Goal: Task Accomplishment & Management: Use online tool/utility

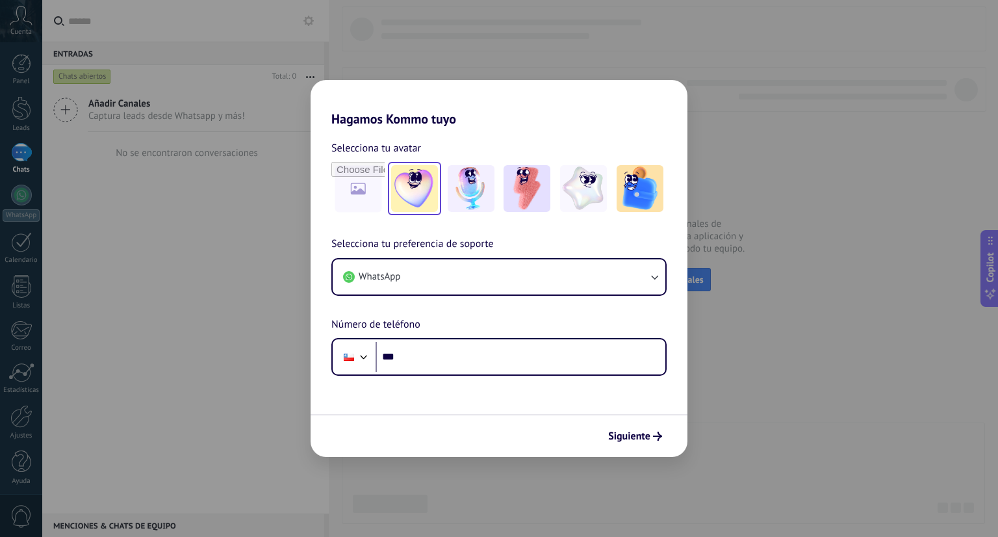
click at [409, 190] on img at bounding box center [414, 188] width 47 height 47
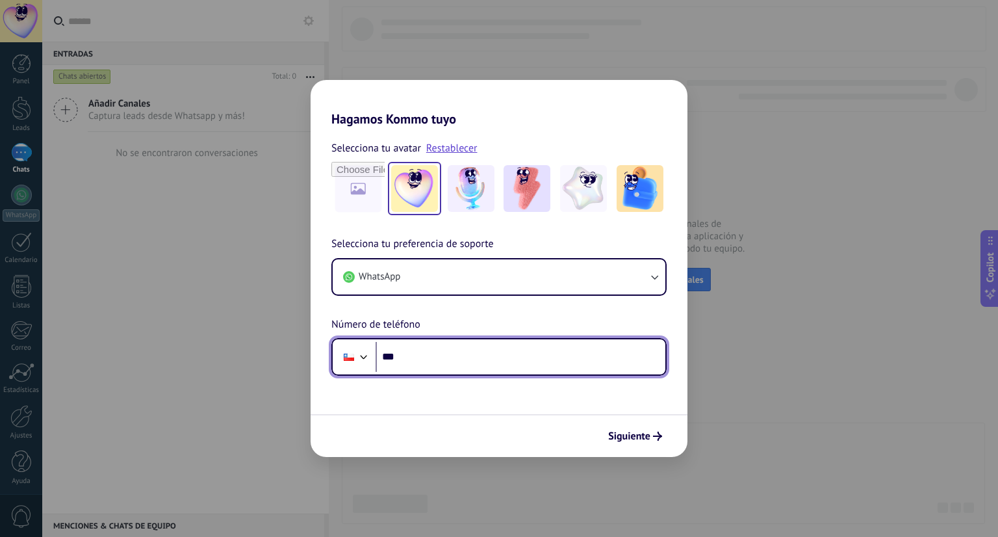
click at [438, 357] on input "***" at bounding box center [521, 357] width 290 height 30
click at [515, 360] on input "***" at bounding box center [521, 357] width 290 height 30
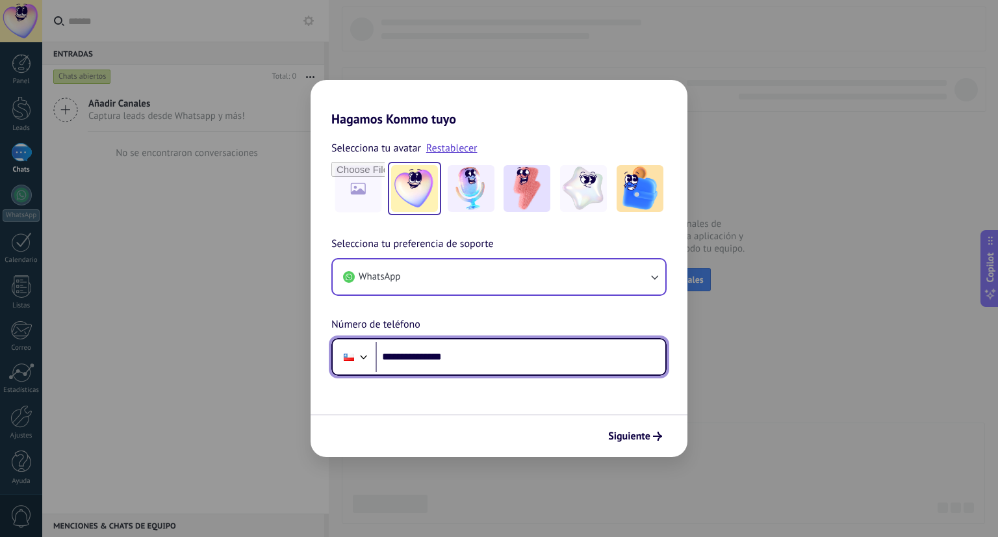
type input "**********"
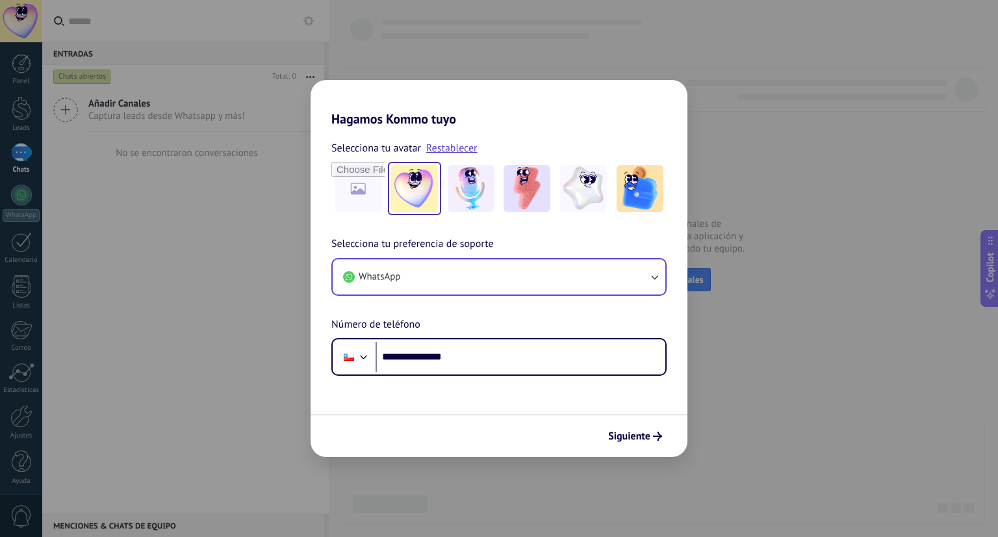
click at [463, 258] on div "WhatsApp" at bounding box center [498, 277] width 335 height 38
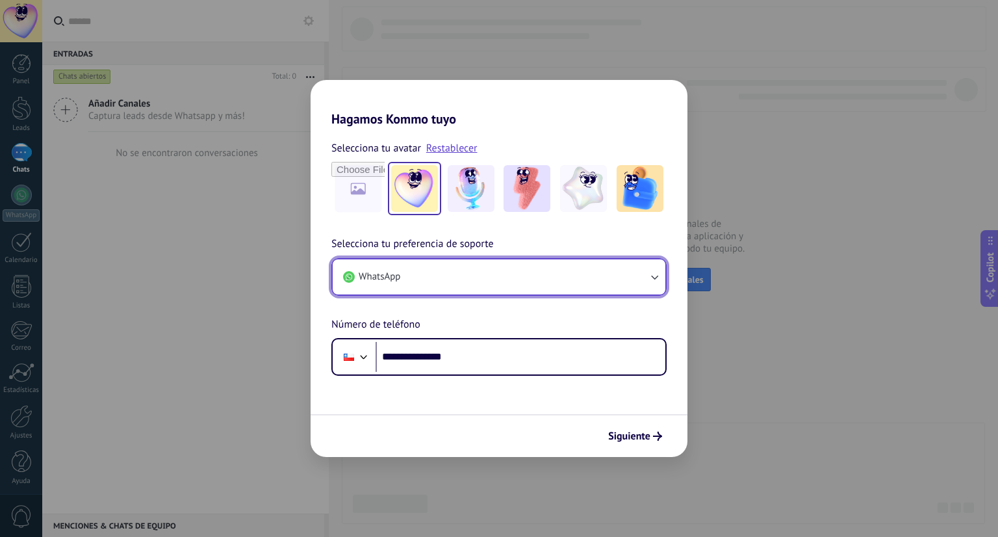
click at [650, 268] on button "WhatsApp" at bounding box center [499, 276] width 333 height 35
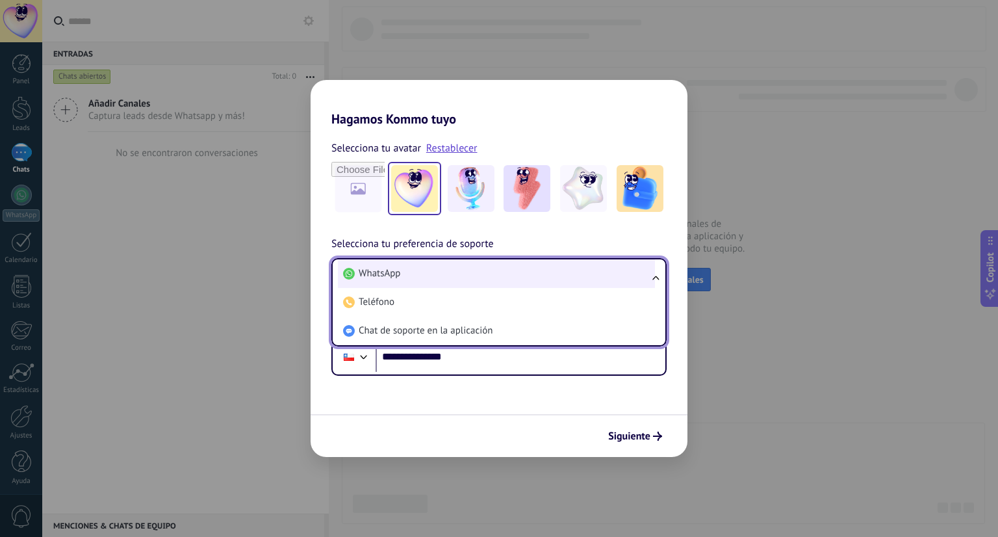
click at [650, 271] on ul "WhatsApp Teléfono Chat de soporte en la aplicación" at bounding box center [498, 302] width 335 height 88
click at [412, 272] on li "WhatsApp" at bounding box center [496, 273] width 317 height 29
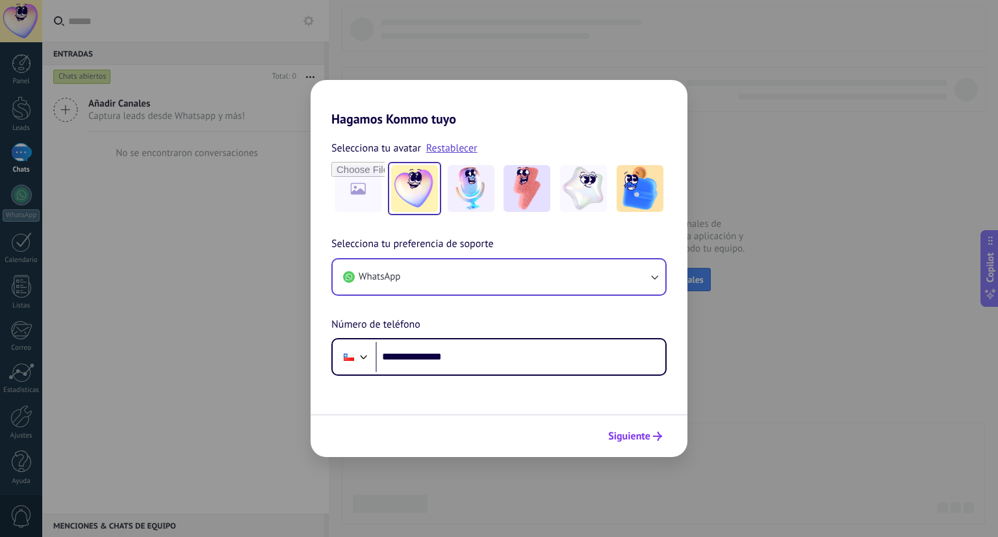
click at [633, 441] on span "Siguiente" at bounding box center [629, 435] width 42 height 9
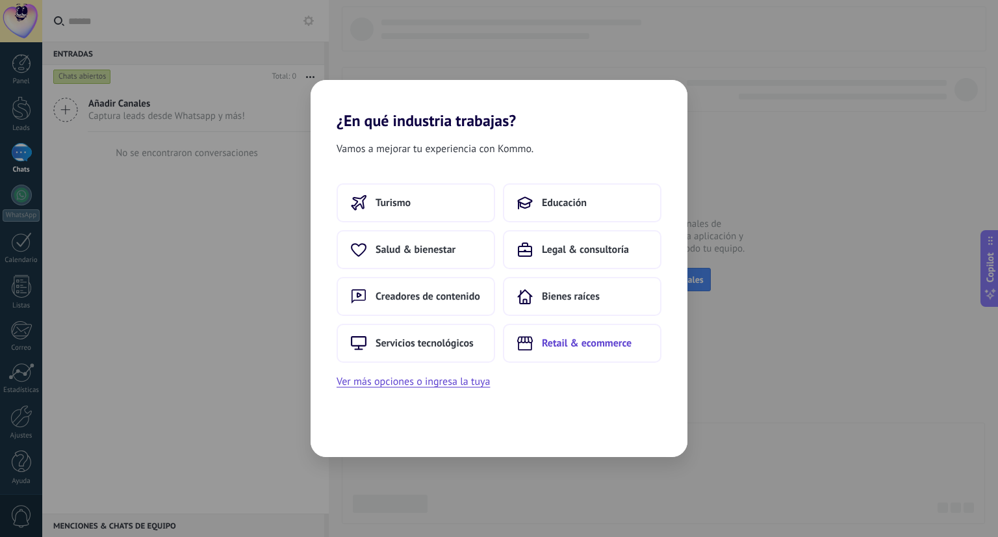
click at [578, 339] on span "Retail & ecommerce" at bounding box center [587, 343] width 90 height 13
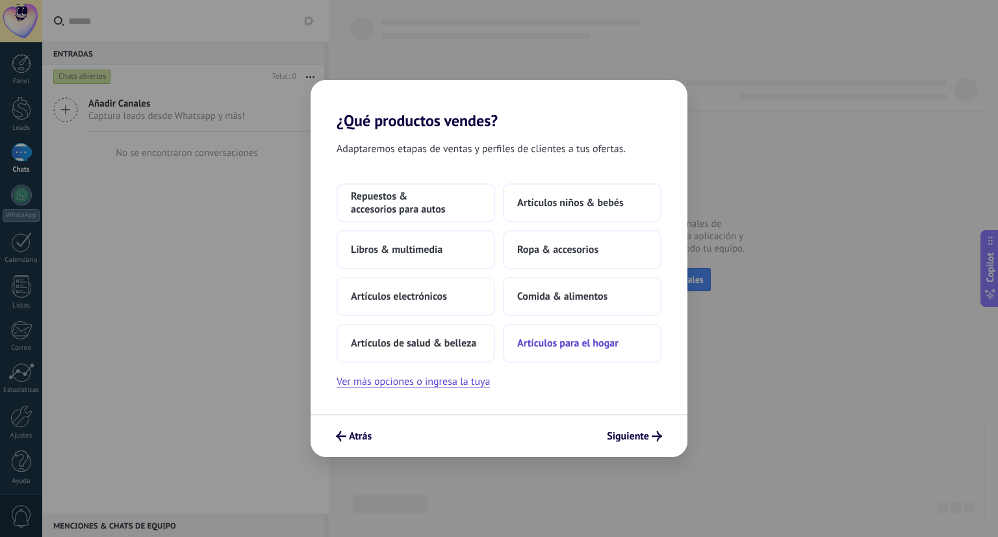
click at [595, 344] on span "Artículos para el hogar" at bounding box center [567, 343] width 101 height 13
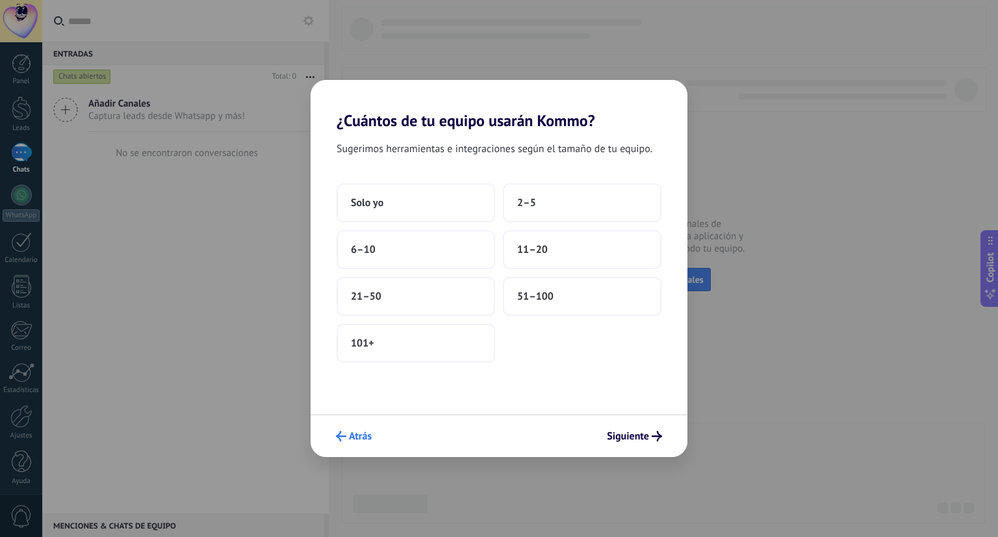
click at [340, 444] on button "Atrás" at bounding box center [353, 436] width 47 height 22
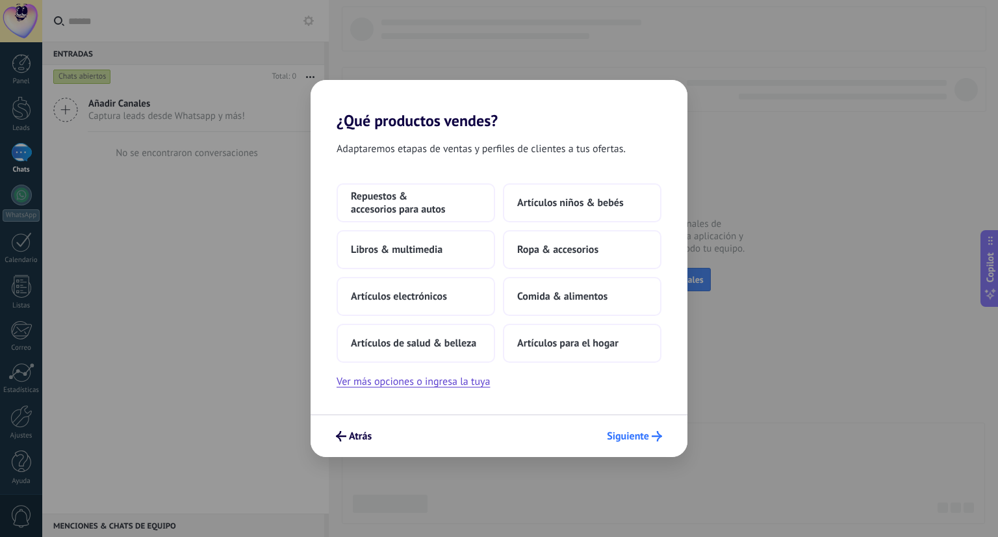
click at [619, 444] on button "Siguiente" at bounding box center [634, 436] width 67 height 22
click at [624, 436] on span "Siguiente" at bounding box center [628, 435] width 42 height 9
click at [371, 383] on button "Ver más opciones o ingresa la tuya" at bounding box center [413, 381] width 153 height 17
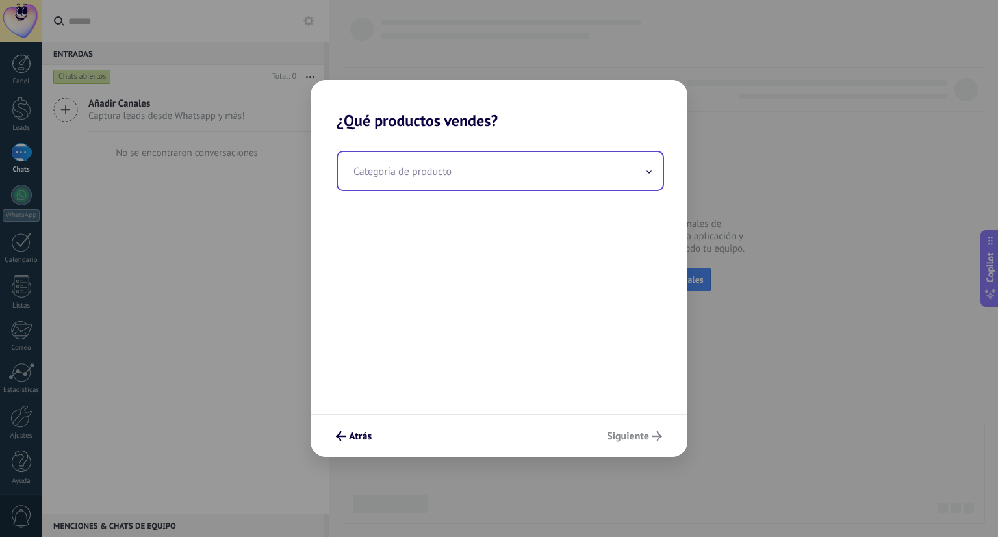
click at [448, 177] on input "text" at bounding box center [500, 171] width 325 height 38
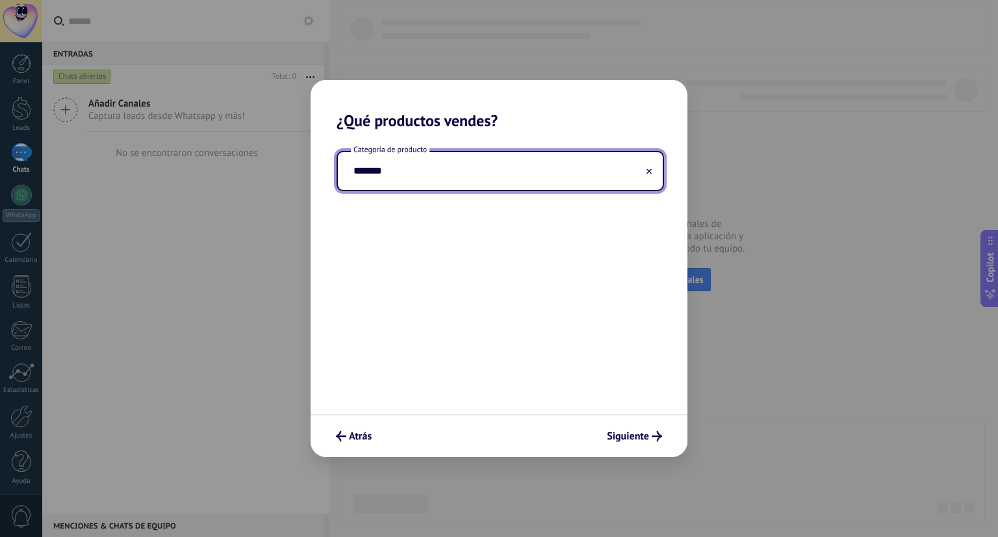
click at [417, 185] on input "*******" at bounding box center [500, 171] width 325 height 38
type input "*"
click at [417, 186] on input "****" at bounding box center [500, 171] width 325 height 38
type input "**********"
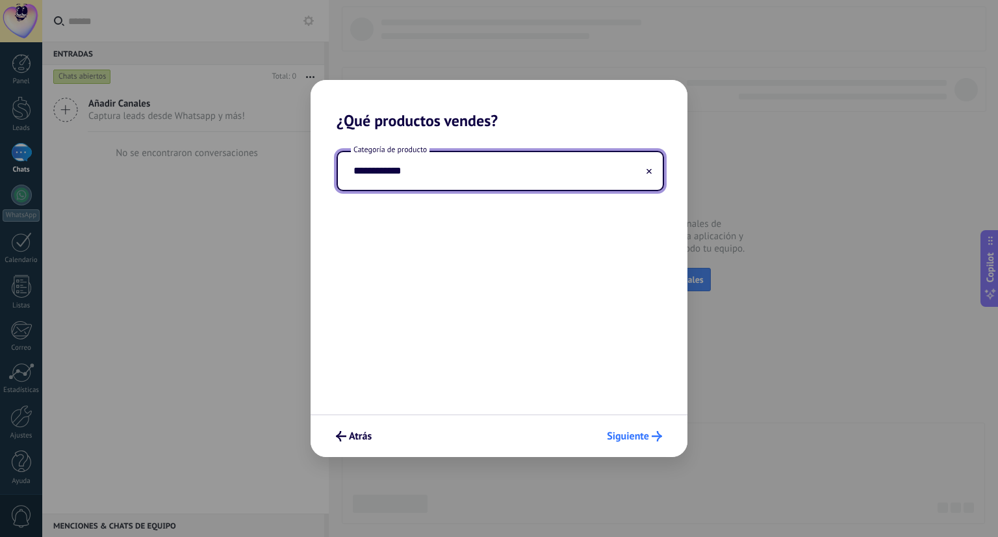
click at [633, 433] on span "Siguiente" at bounding box center [628, 435] width 42 height 9
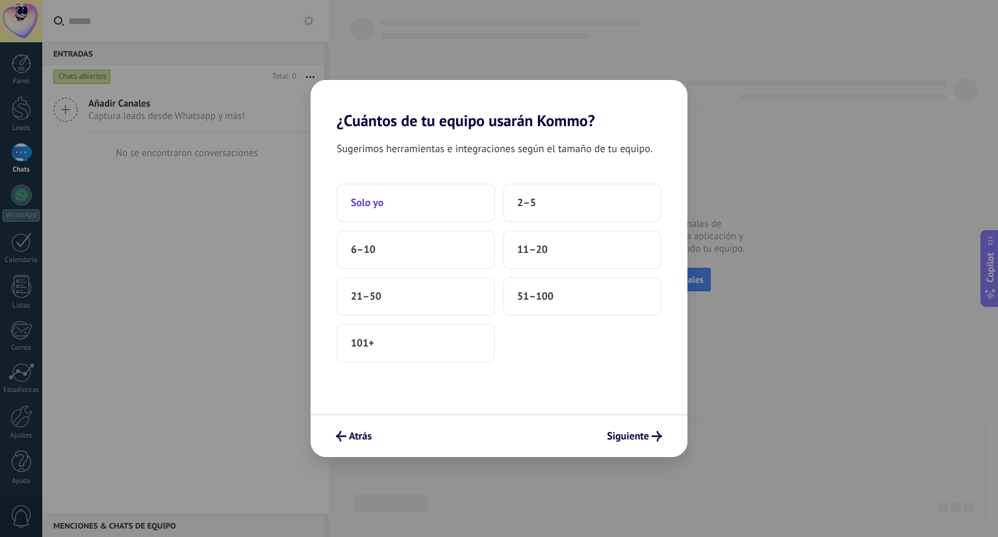
click at [428, 205] on button "Solo yo" at bounding box center [416, 202] width 159 height 39
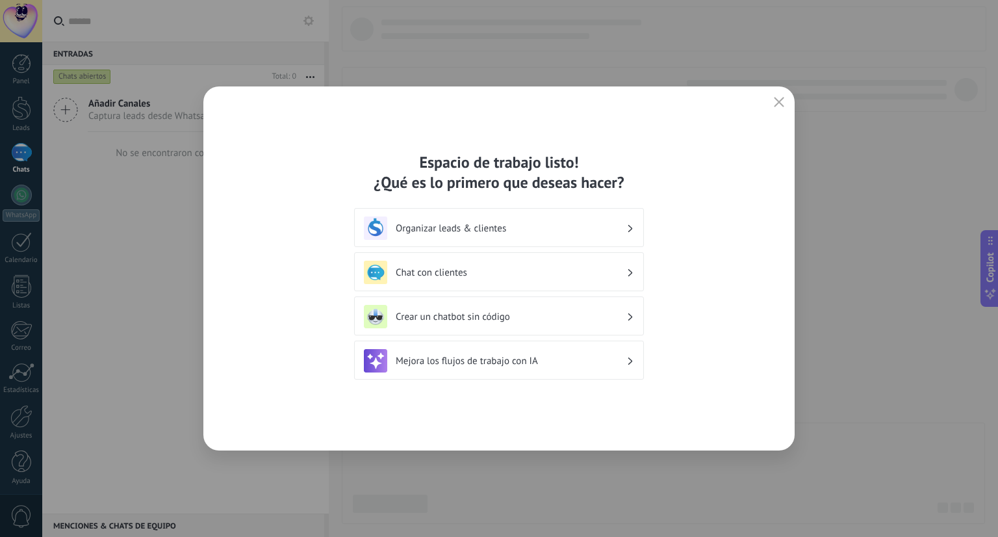
click at [517, 356] on h3 "Mejora los flujos de trabajo con IA" at bounding box center [511, 361] width 231 height 12
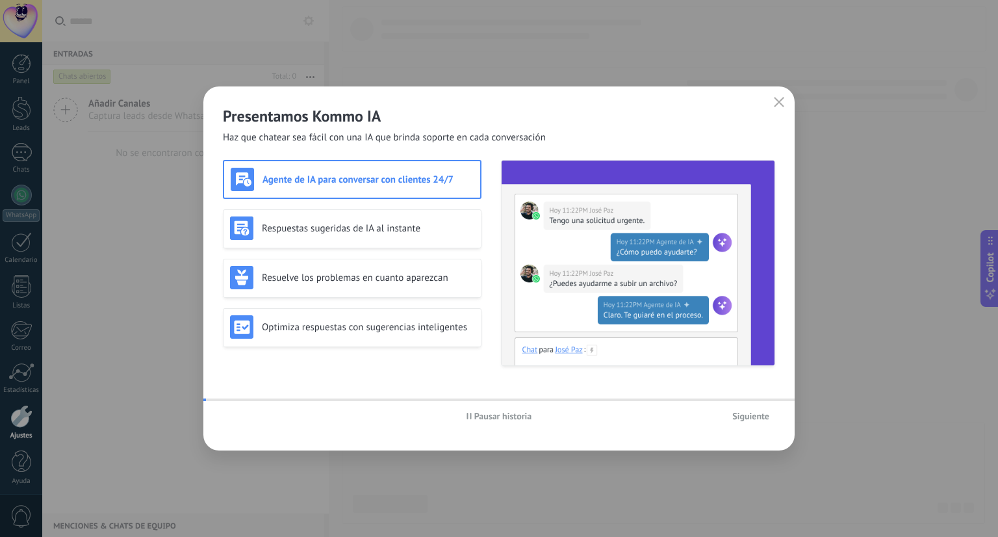
scroll to position [3, 0]
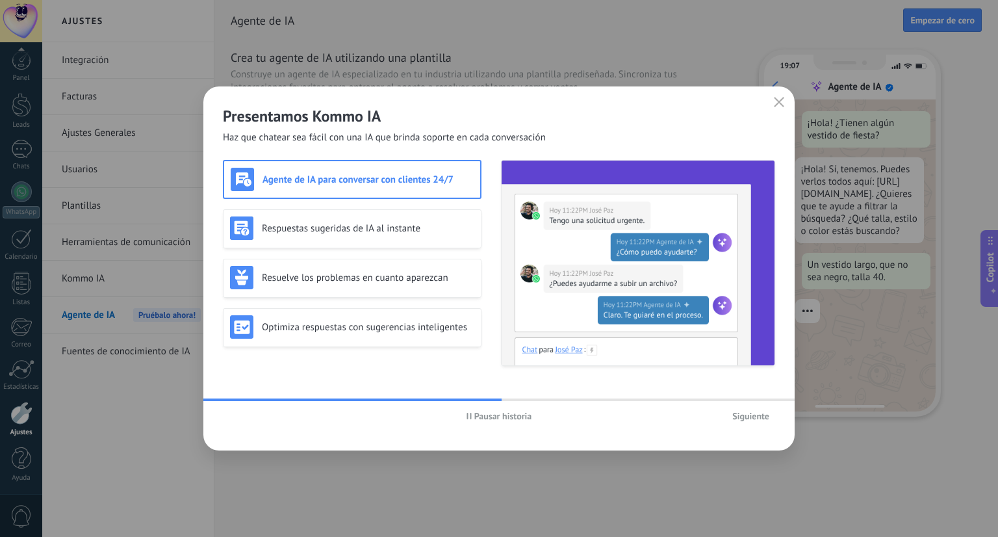
click at [363, 178] on h3 "Agente de IA para conversar con clientes 24/7" at bounding box center [368, 179] width 211 height 12
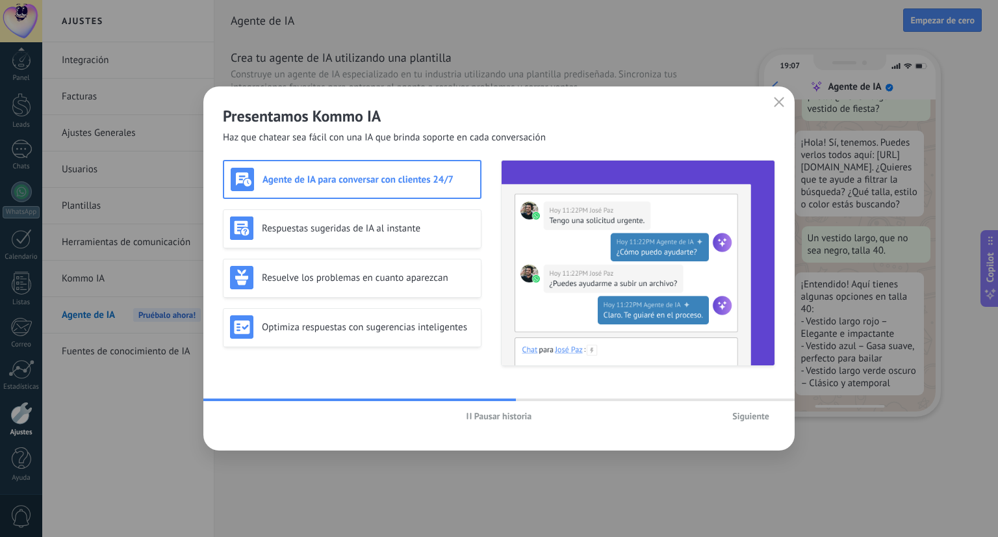
scroll to position [42, 0]
click at [425, 224] on h3 "Respuestas sugeridas de IA al instante" at bounding box center [368, 228] width 212 height 12
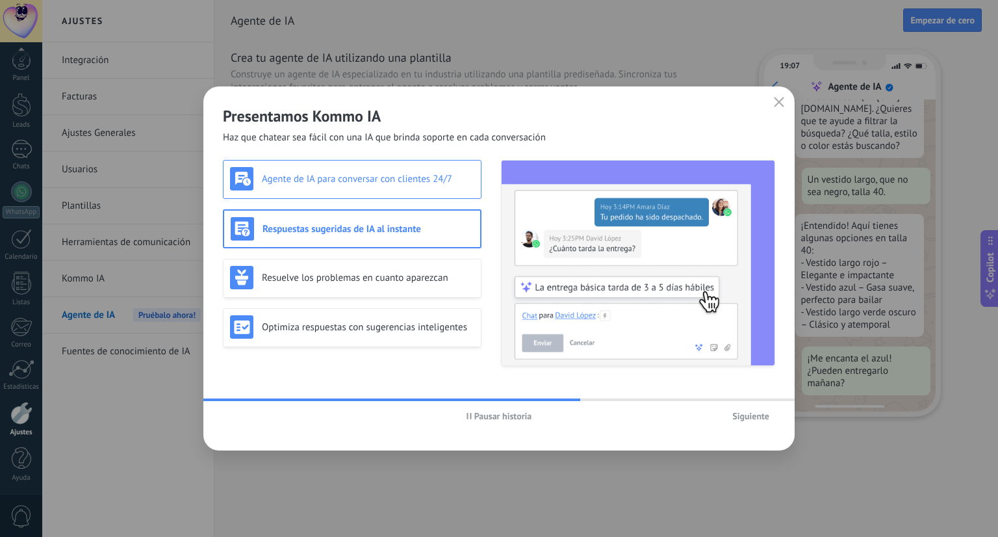
click at [403, 191] on div "Agente de IA para conversar con clientes 24/7" at bounding box center [352, 179] width 259 height 39
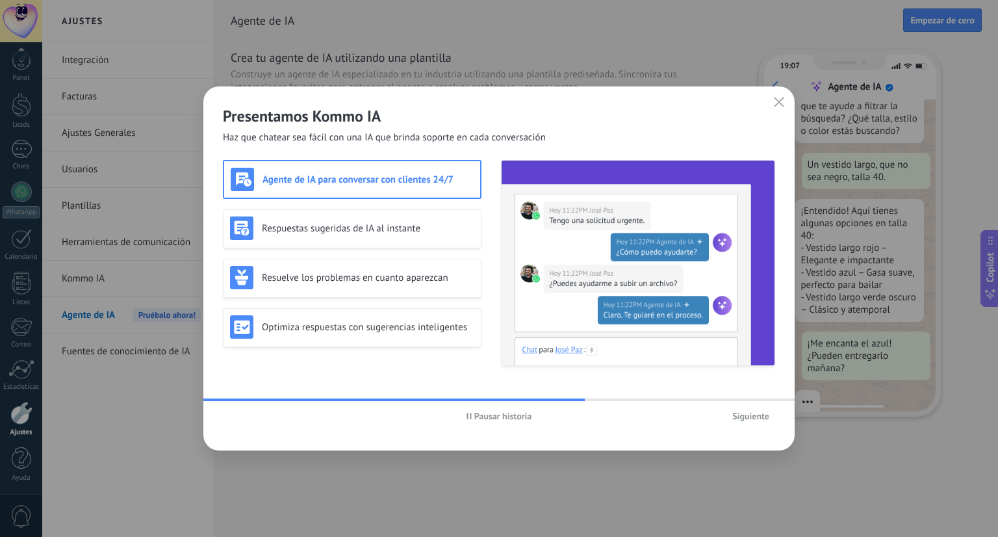
scroll to position [135, 0]
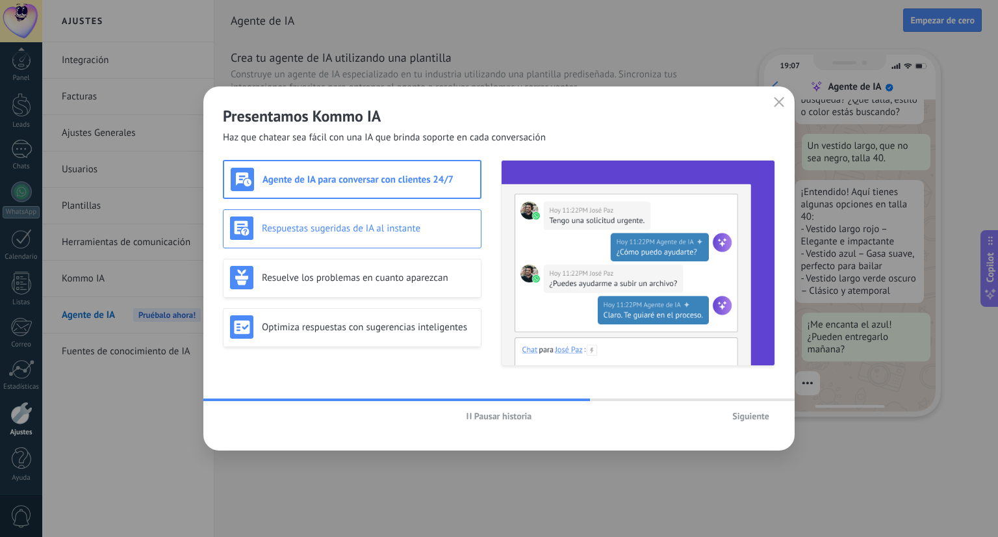
click at [405, 242] on div "Respuestas sugeridas de IA al instante" at bounding box center [352, 228] width 259 height 39
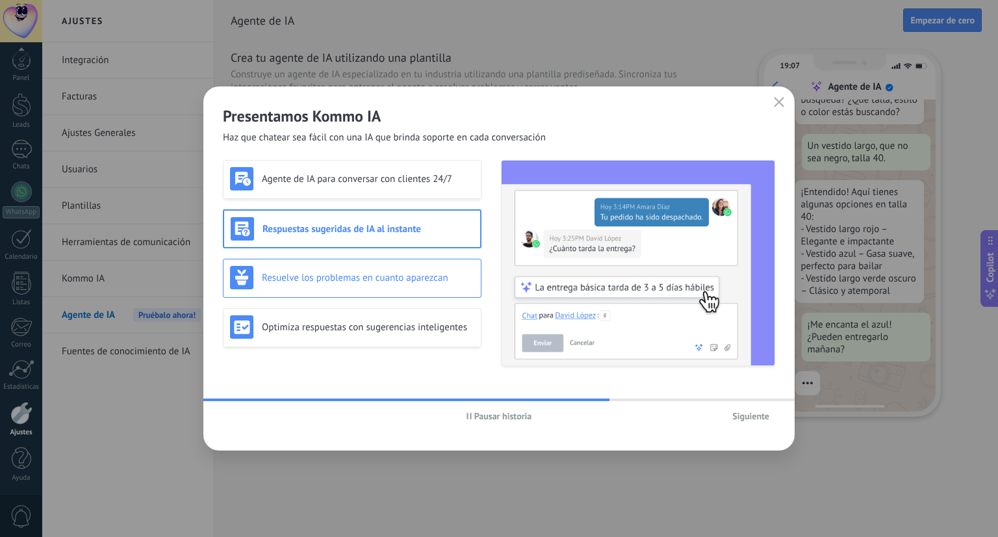
click at [366, 281] on h3 "Resuelve los problemas en cuanto aparezcan" at bounding box center [368, 278] width 212 height 12
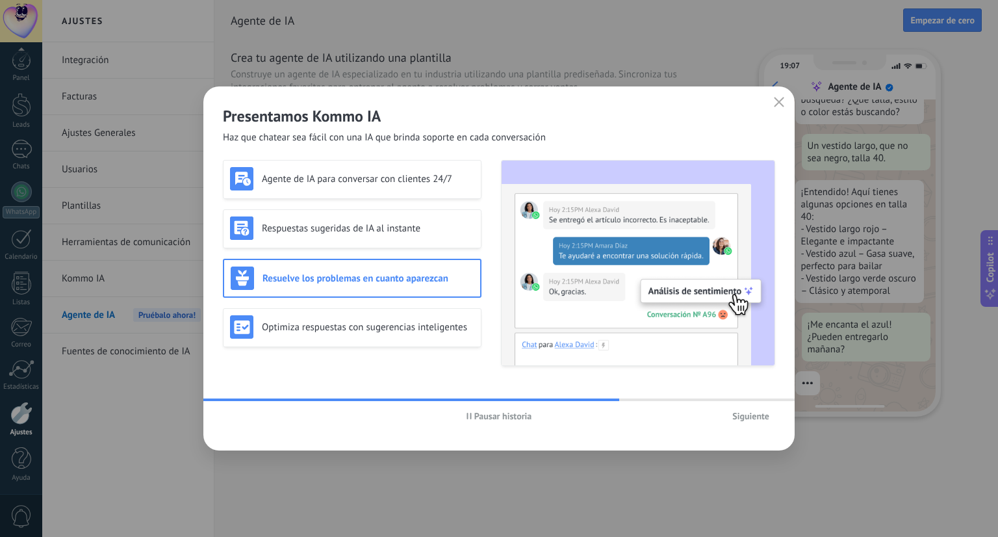
click at [372, 205] on div "Agente de IA para conversar con clientes 24/7 Respuestas sugeridas de IA al ins…" at bounding box center [352, 263] width 259 height 206
click at [385, 166] on div "Agente de IA para conversar con clientes 24/7" at bounding box center [352, 179] width 259 height 39
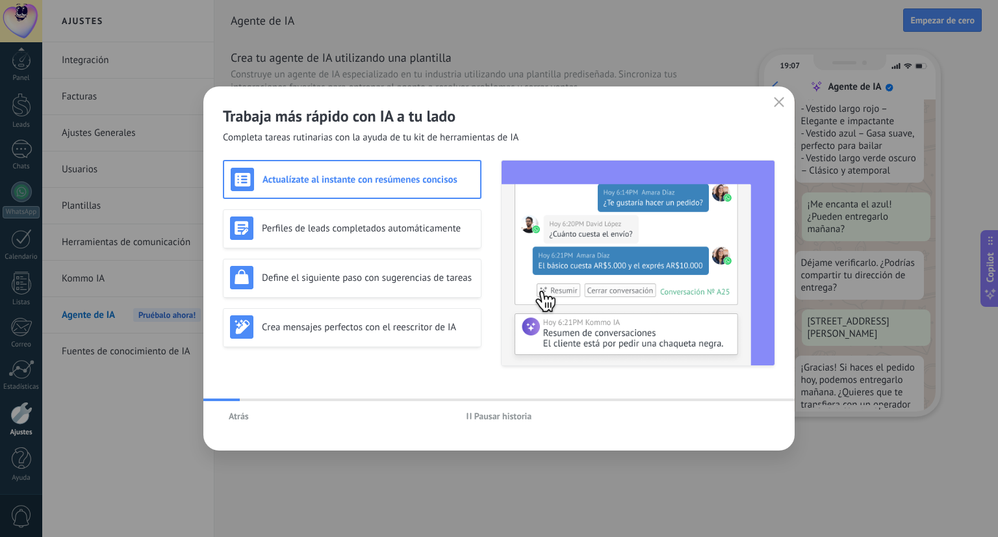
scroll to position [302, 0]
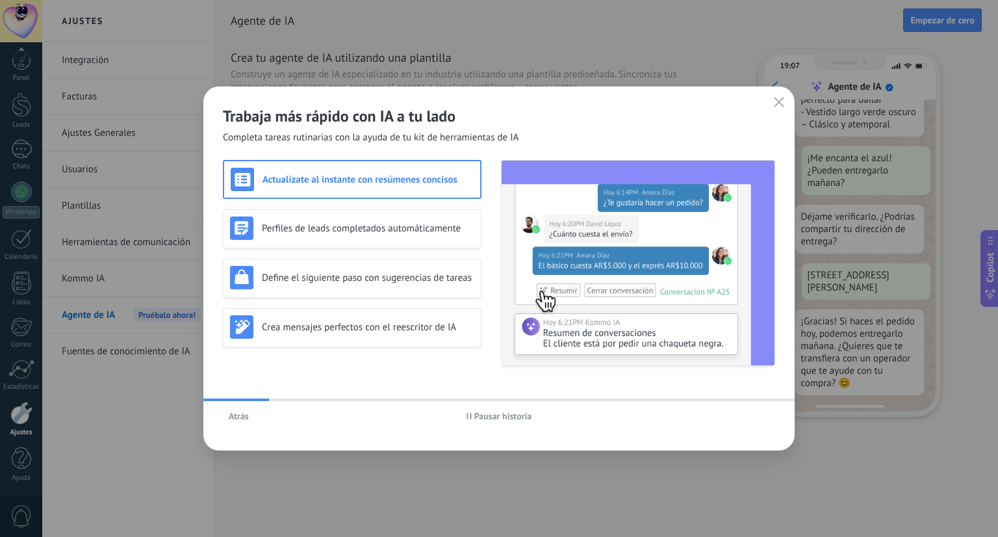
click at [245, 414] on span "Atrás" at bounding box center [239, 415] width 20 height 9
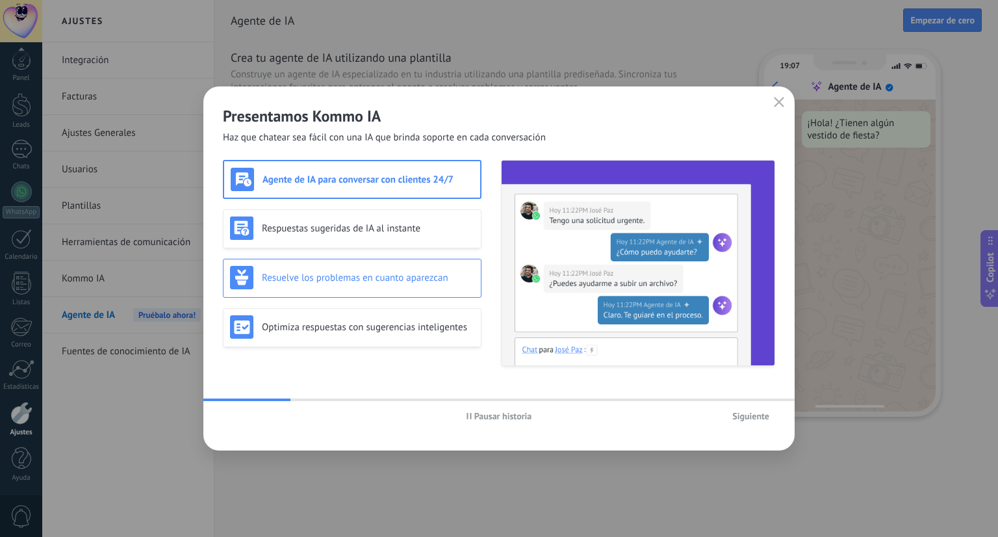
scroll to position [0, 0]
click at [491, 411] on span "Pausar historia" at bounding box center [503, 415] width 58 height 9
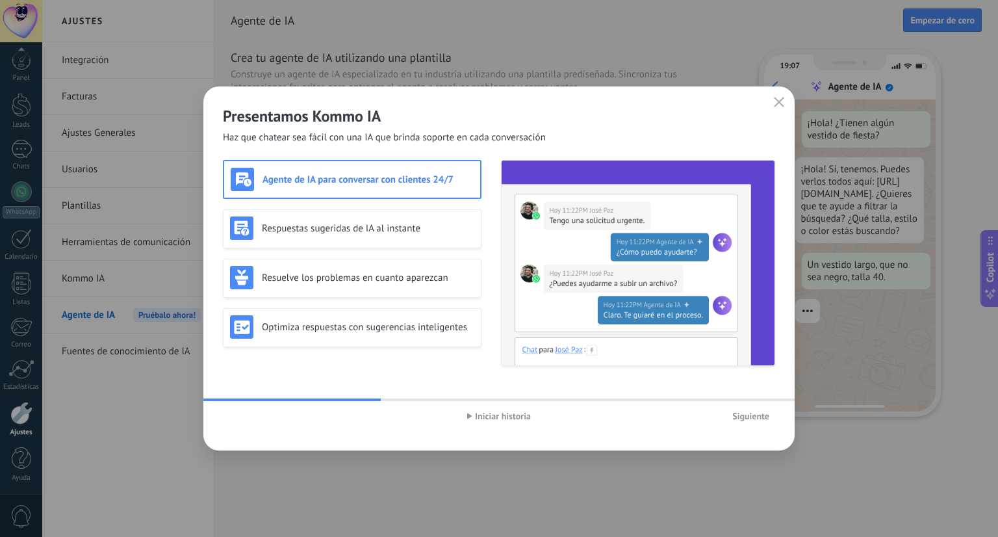
click at [379, 180] on h3 "Agente de IA para conversar con clientes 24/7" at bounding box center [368, 179] width 211 height 12
click at [728, 406] on div "Siguiente" at bounding box center [683, 415] width 184 height 19
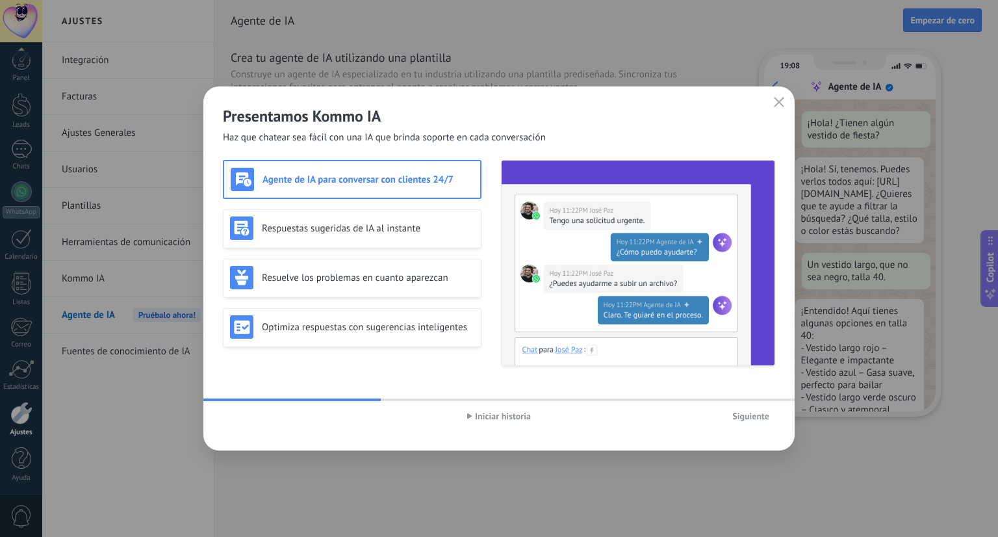
scroll to position [42, 0]
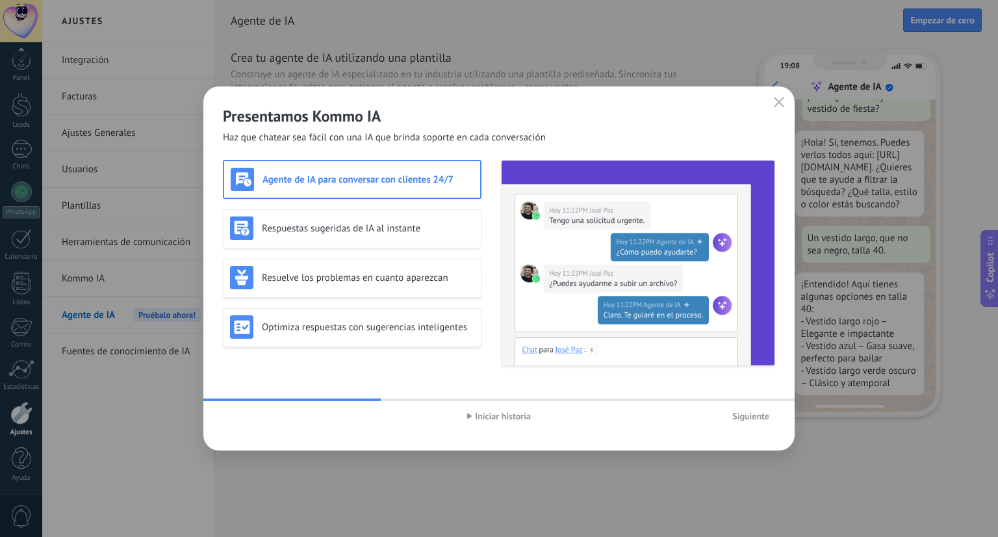
click at [754, 409] on button "Siguiente" at bounding box center [750, 415] width 49 height 19
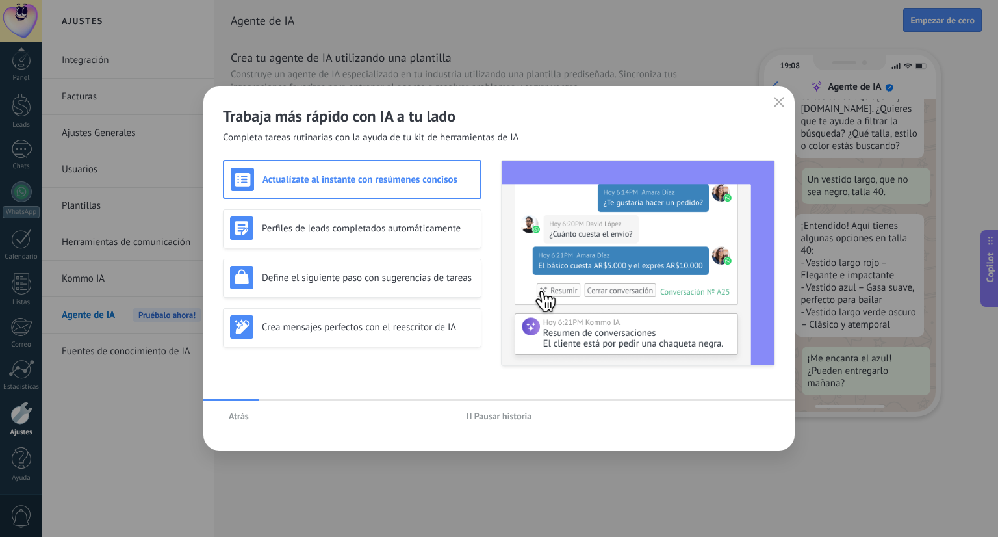
click at [479, 417] on span "Pausar historia" at bounding box center [503, 415] width 58 height 9
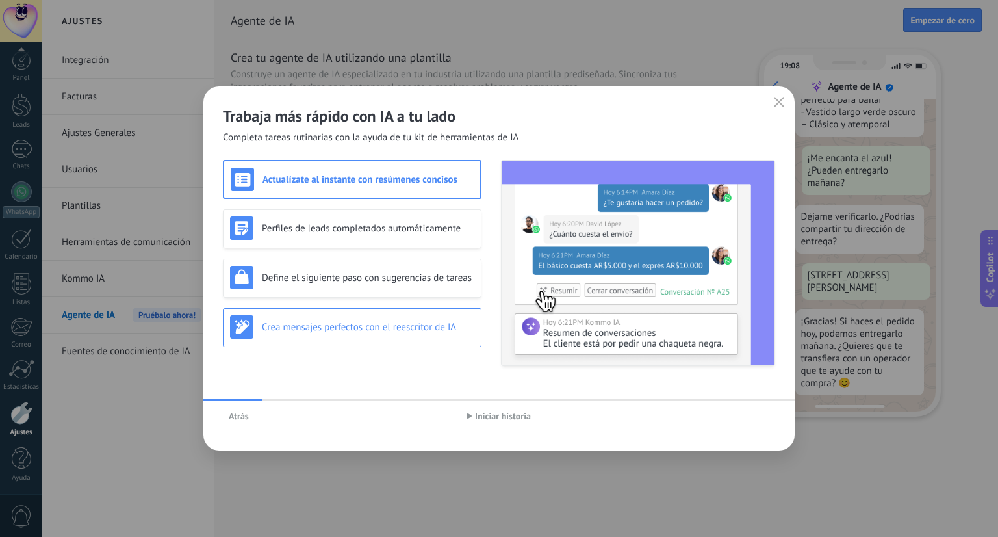
scroll to position [302, 0]
click at [342, 175] on h3 "Actualízate al instante con resúmenes concisos" at bounding box center [368, 179] width 211 height 12
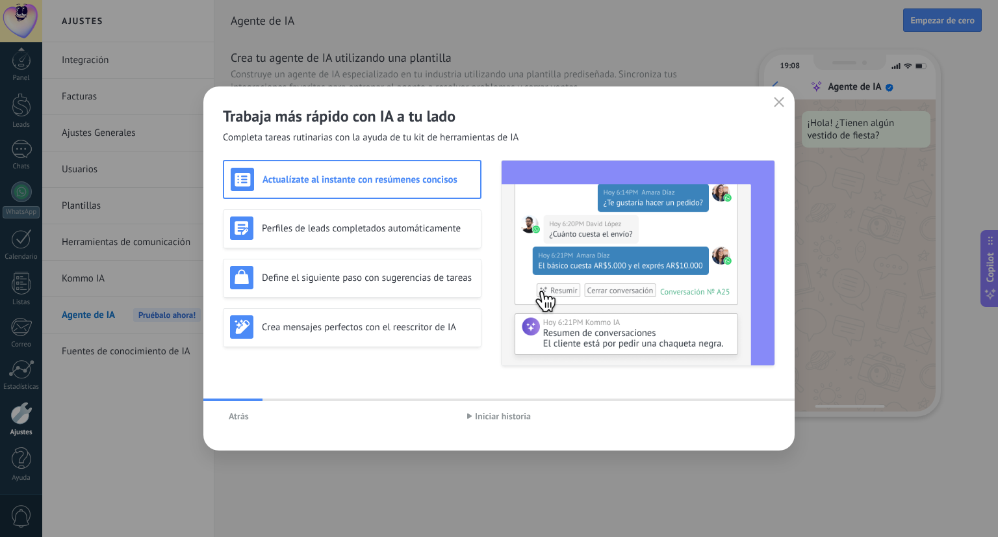
scroll to position [0, 0]
drag, startPoint x: 728, startPoint y: 117, endPoint x: 681, endPoint y: 97, distance: 50.9
click at [681, 97] on div "Trabaja más rápido con IA a tu lado Completa tareas rutinarias con la ayuda de …" at bounding box center [498, 115] width 591 height 58
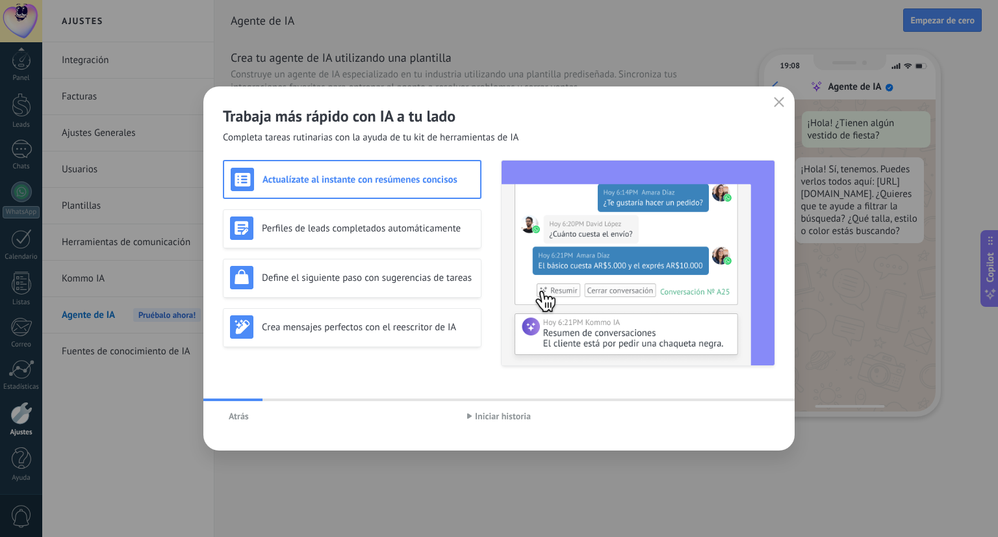
click at [522, 413] on span "Iniciar historia" at bounding box center [503, 415] width 56 height 9
click at [436, 177] on h3 "Actualízate al instante con resúmenes concisos" at bounding box center [368, 179] width 211 height 12
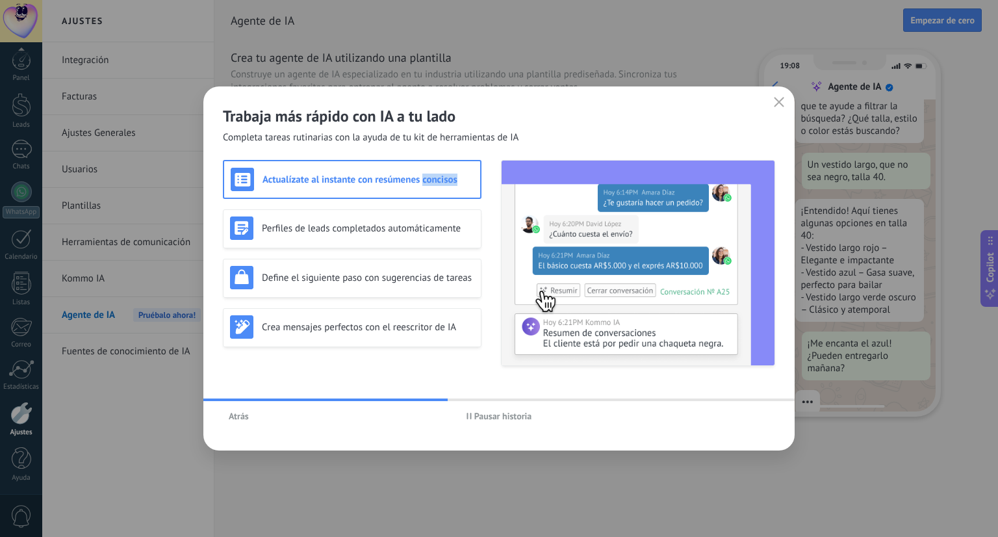
scroll to position [135, 0]
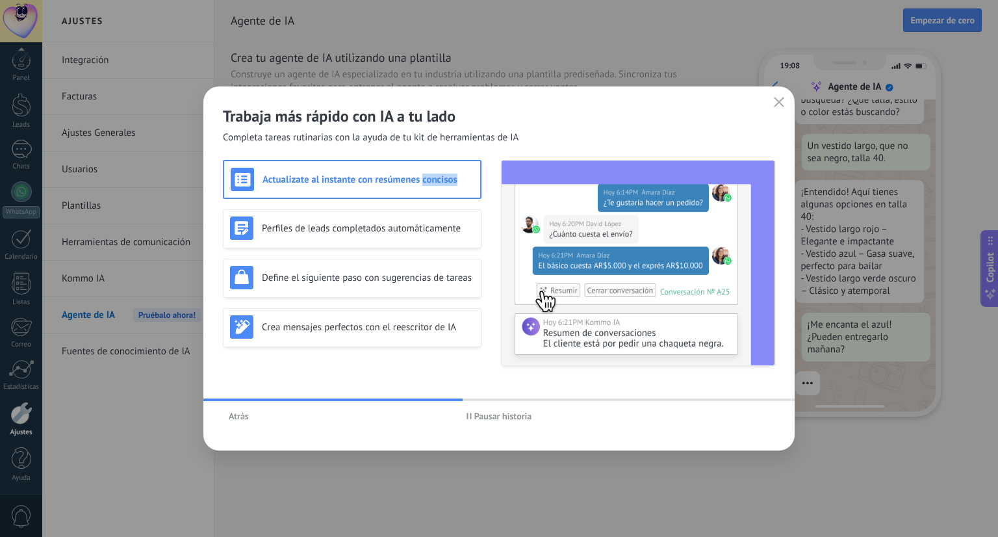
click at [613, 245] on img at bounding box center [638, 262] width 273 height 205
click at [355, 178] on h3 "Actualízate al instante con resúmenes concisos" at bounding box center [368, 179] width 211 height 12
click at [750, 422] on div "Atrás Pausar historia" at bounding box center [498, 416] width 591 height 30
click at [754, 420] on div "Atrás Pausar historia" at bounding box center [498, 416] width 591 height 30
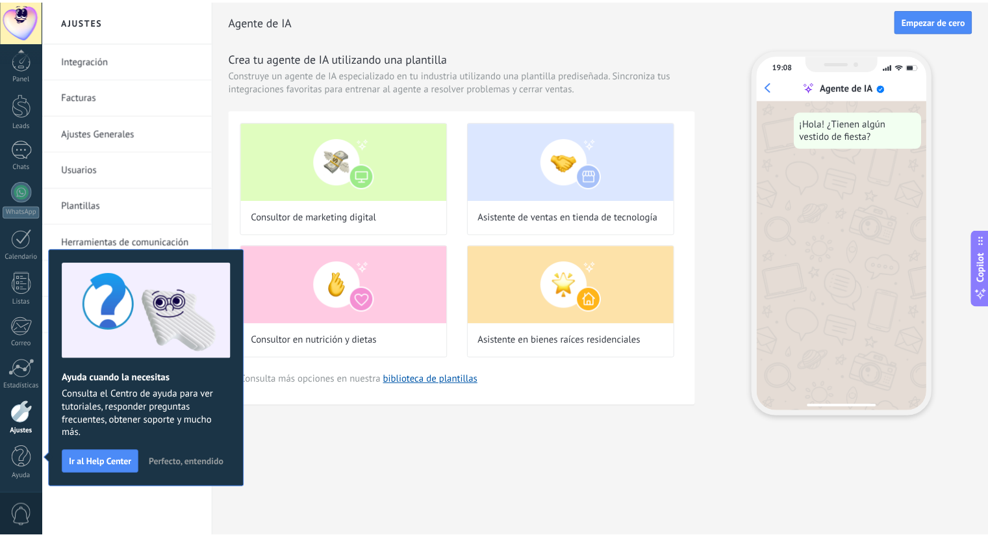
scroll to position [0, 0]
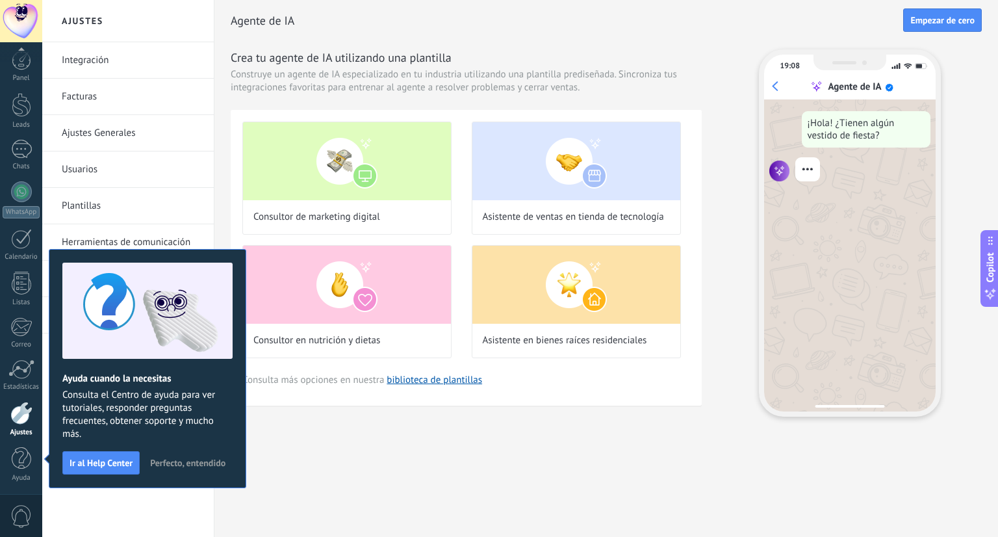
click at [188, 463] on span "Perfecto, entendido" at bounding box center [187, 462] width 75 height 9
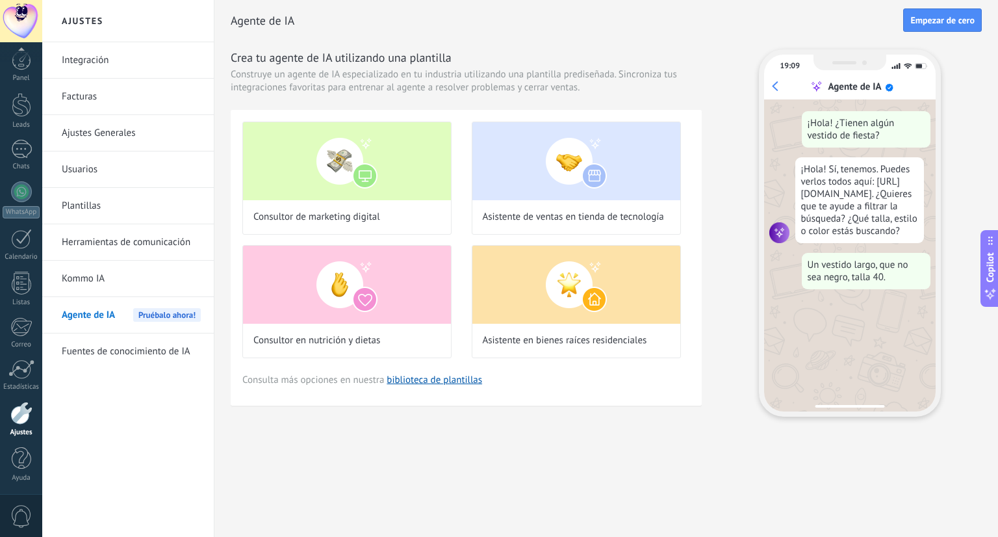
click at [91, 60] on link "Integración" at bounding box center [131, 60] width 139 height 36
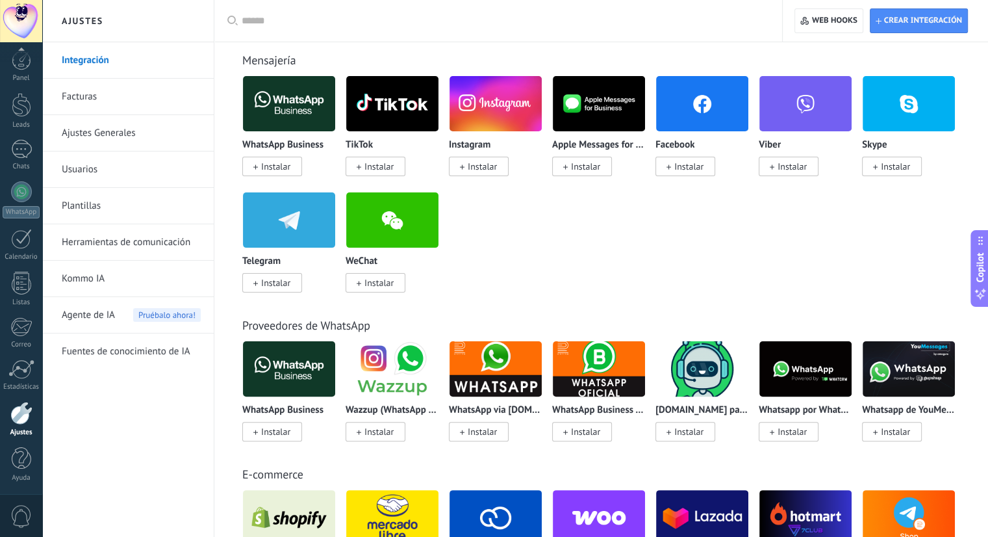
scroll to position [260, 0]
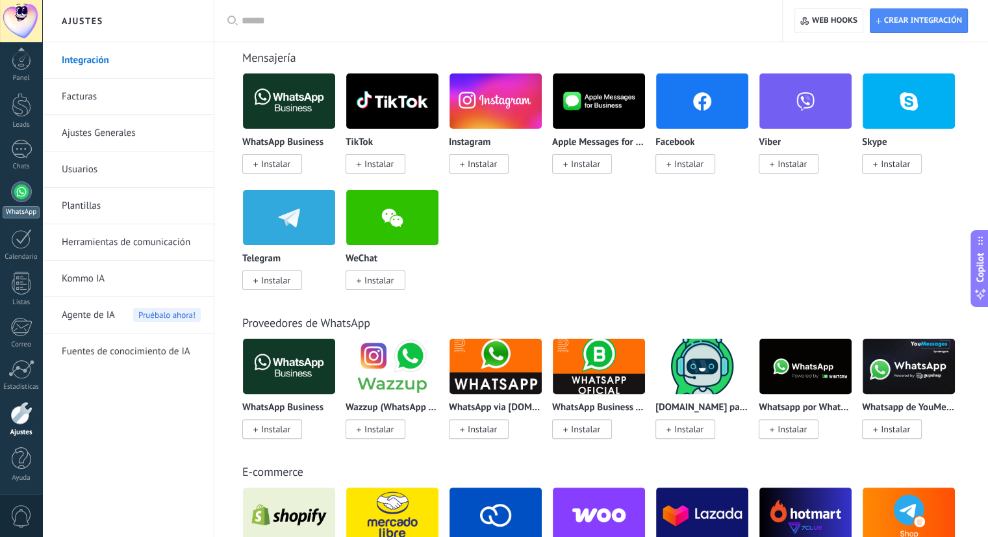
click at [20, 195] on div at bounding box center [21, 191] width 21 height 21
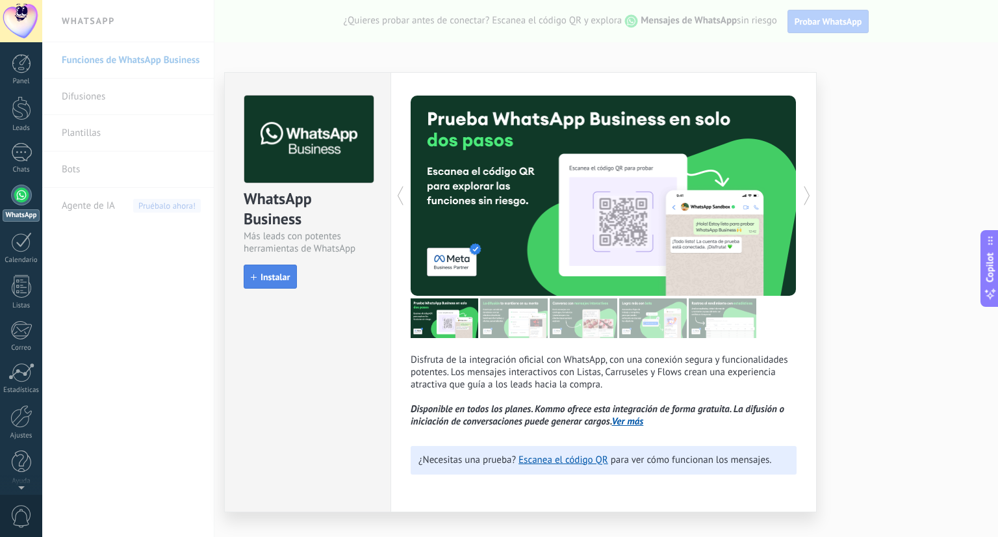
click at [255, 279] on span "Instalar" at bounding box center [270, 276] width 39 height 9
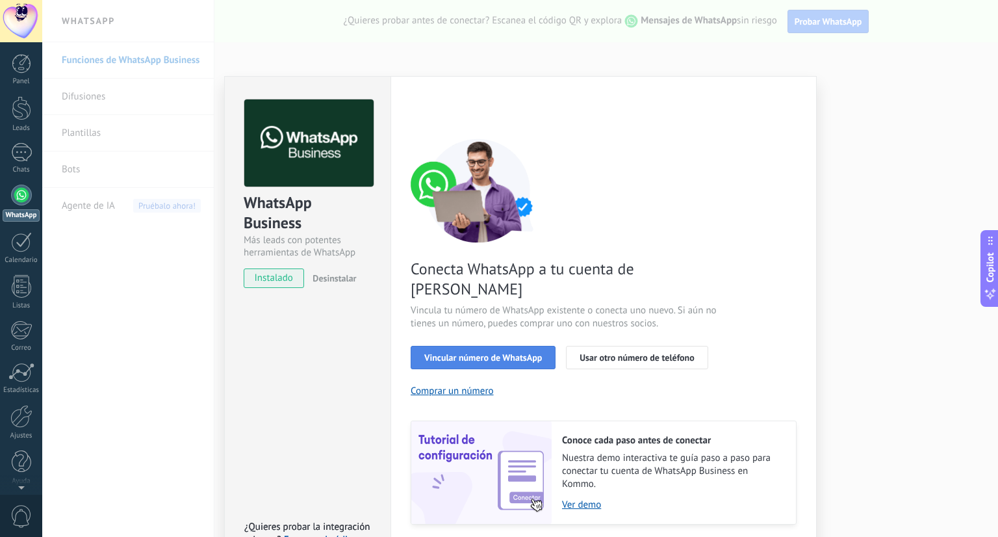
scroll to position [25, 0]
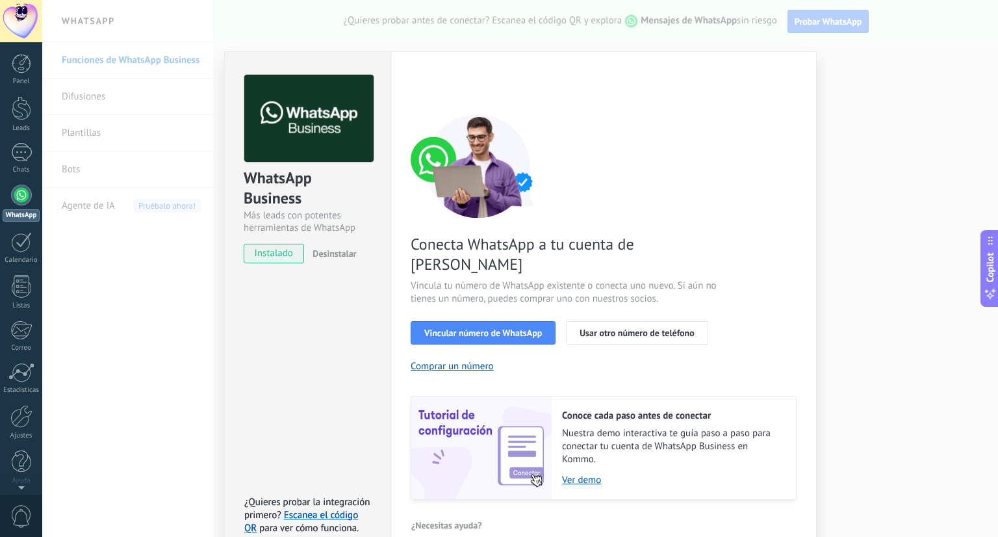
click at [881, 131] on div "WhatsApp Business Más leads con potentes herramientas de WhatsApp instalado Des…" at bounding box center [520, 268] width 956 height 537
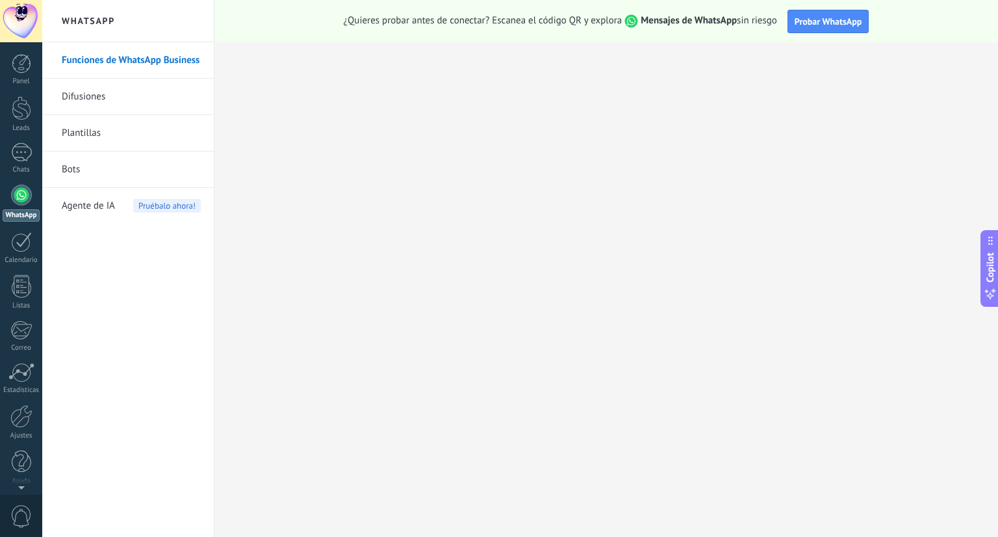
click at [94, 136] on link "Plantillas" at bounding box center [131, 133] width 139 height 36
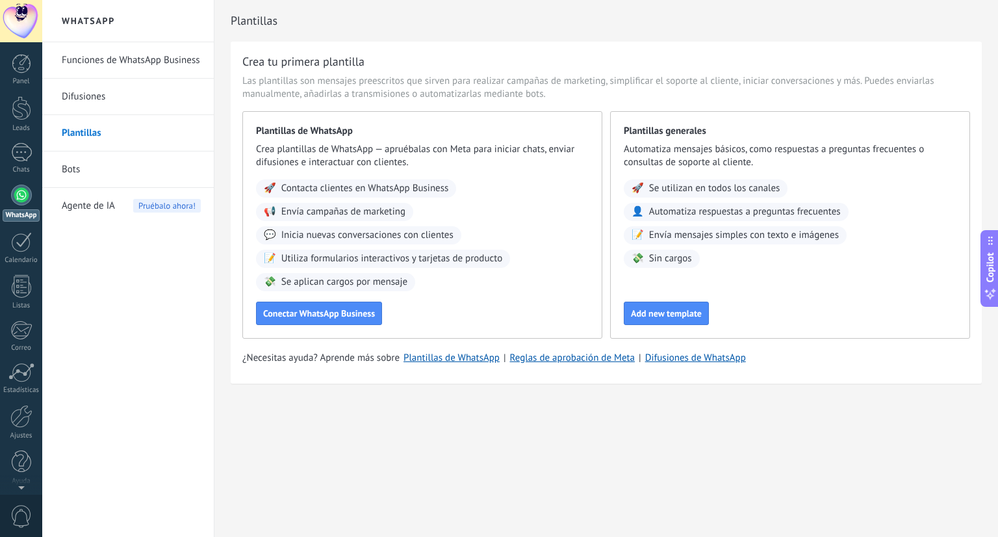
click at [107, 199] on span "Agente de IA" at bounding box center [88, 206] width 53 height 36
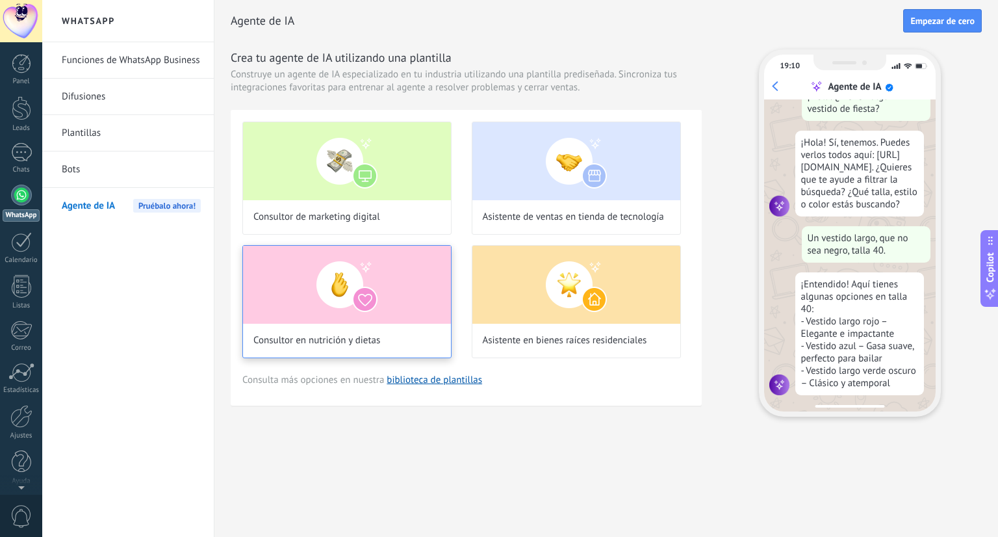
scroll to position [42, 0]
click at [75, 136] on link "Plantillas" at bounding box center [131, 133] width 139 height 36
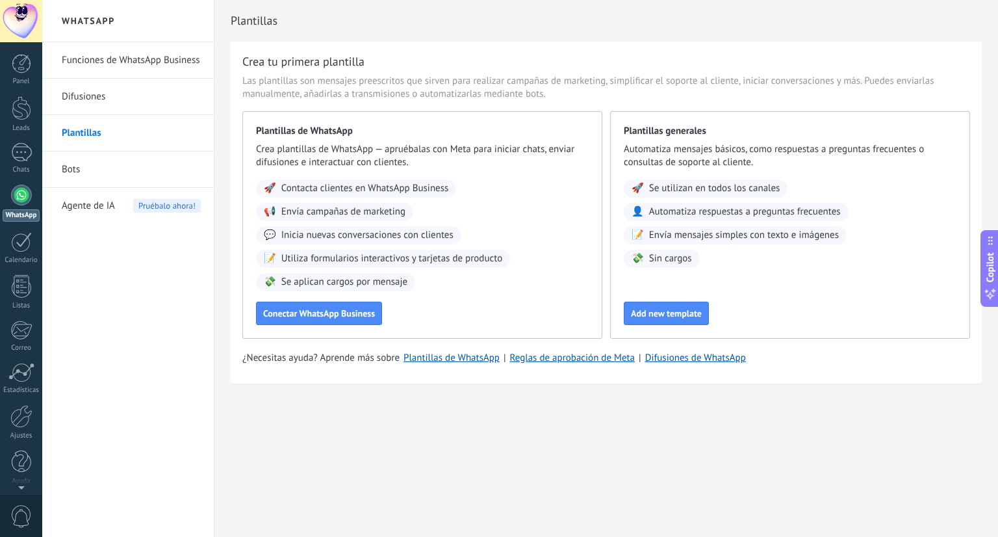
click at [96, 201] on span "Agente de IA" at bounding box center [88, 206] width 53 height 36
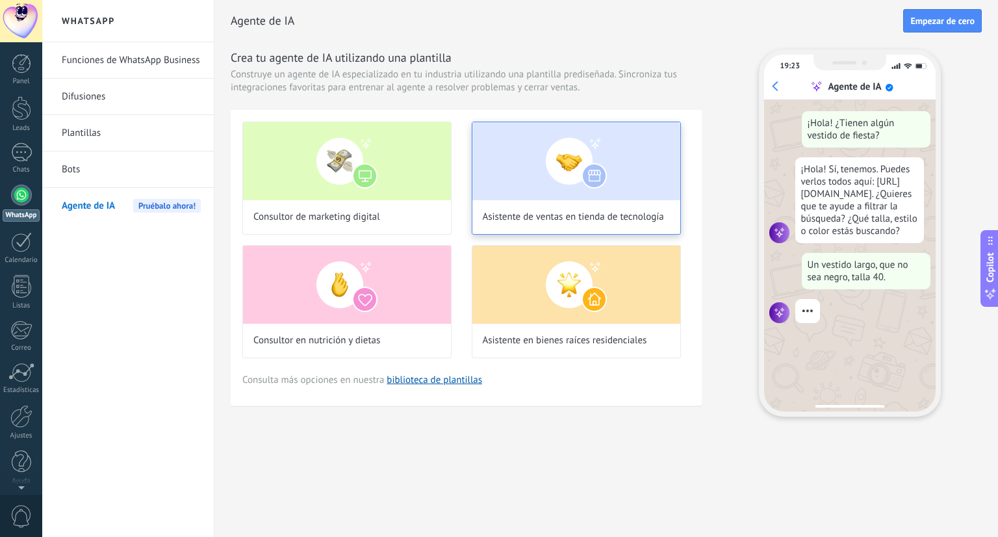
scroll to position [42, 0]
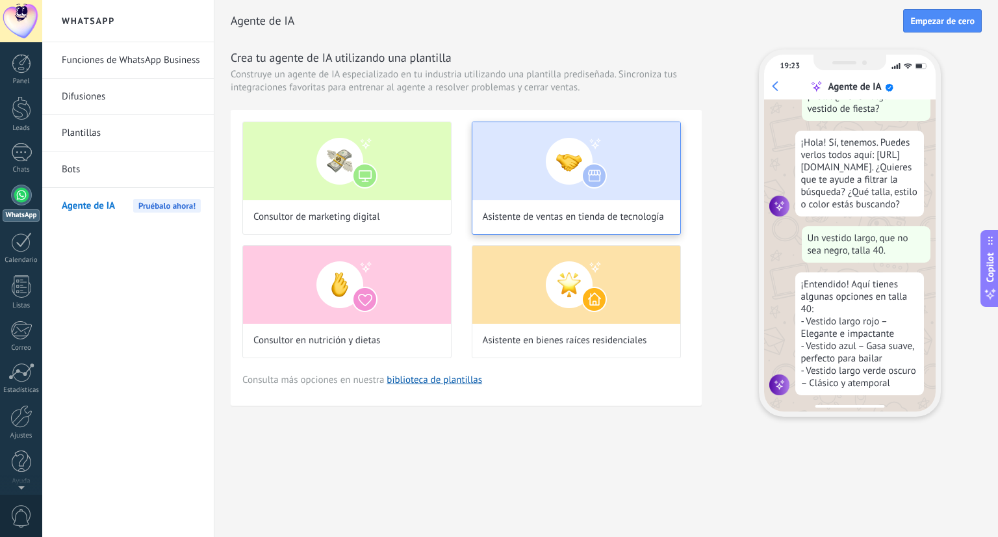
click at [611, 201] on div "Asistente de ventas en tienda de tecnología" at bounding box center [576, 178] width 209 height 113
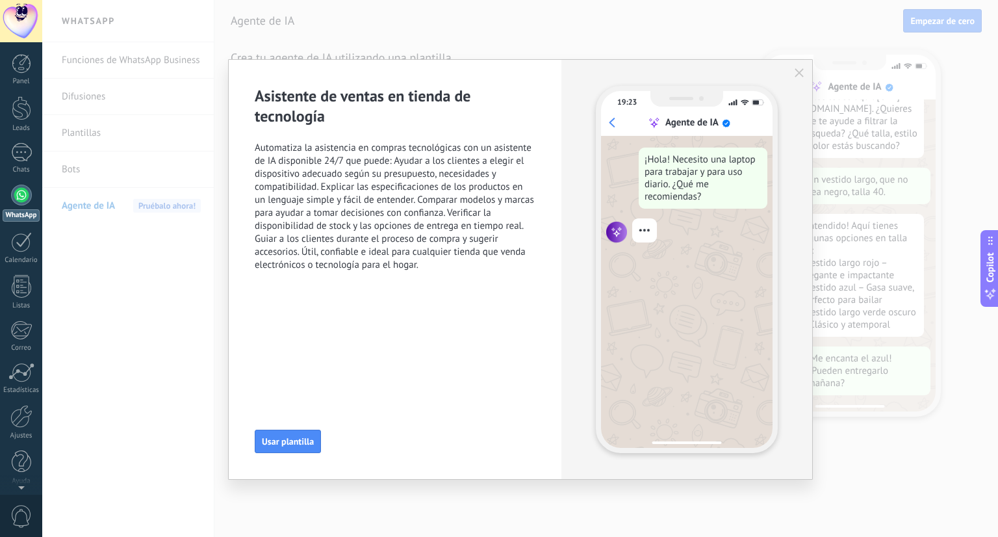
scroll to position [135, 0]
click at [305, 432] on button "Usar plantilla" at bounding box center [288, 441] width 66 height 23
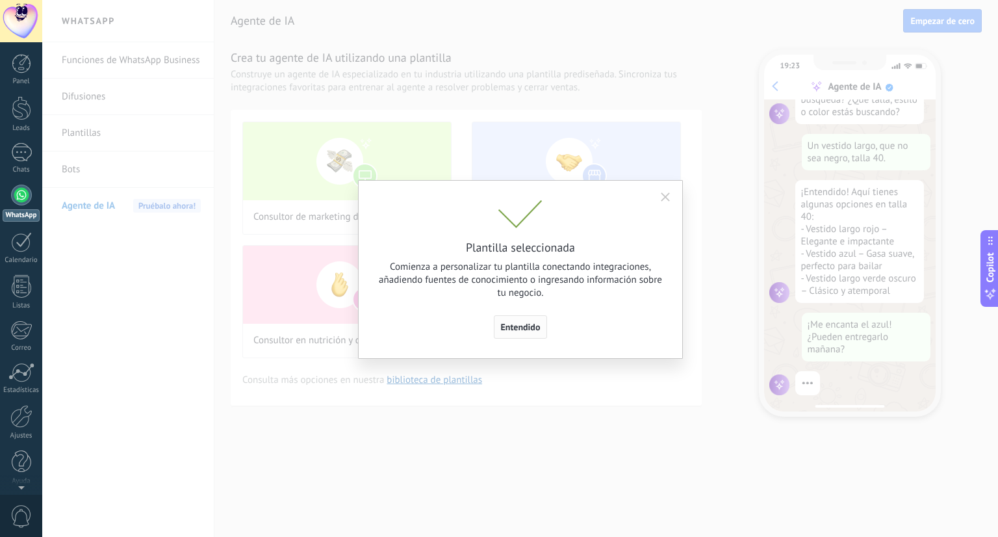
scroll to position [159, 0]
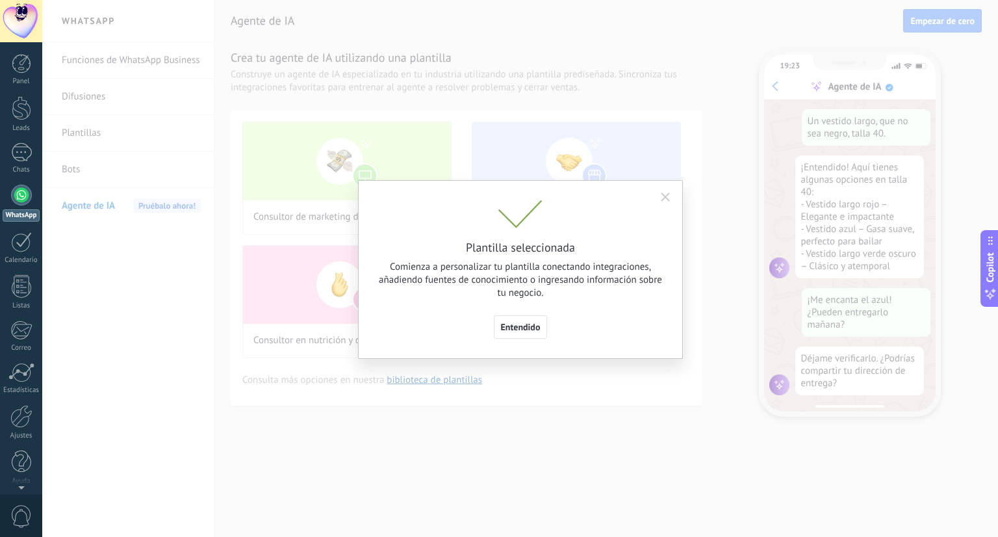
click at [522, 320] on button "Entendido" at bounding box center [521, 326] width 54 height 23
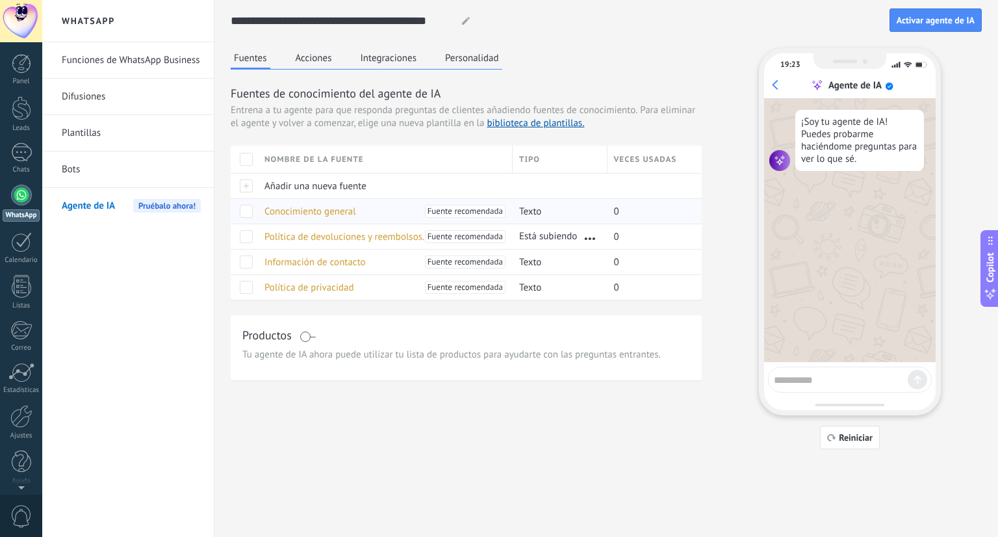
click at [322, 208] on span "Conocimiento general" at bounding box center [310, 211] width 92 height 12
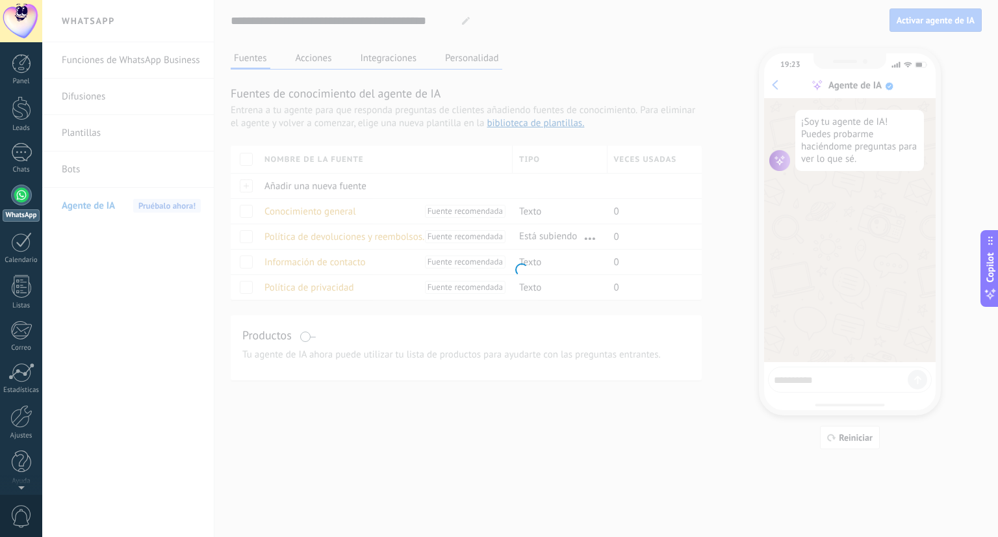
type input "**********"
type textarea "**********"
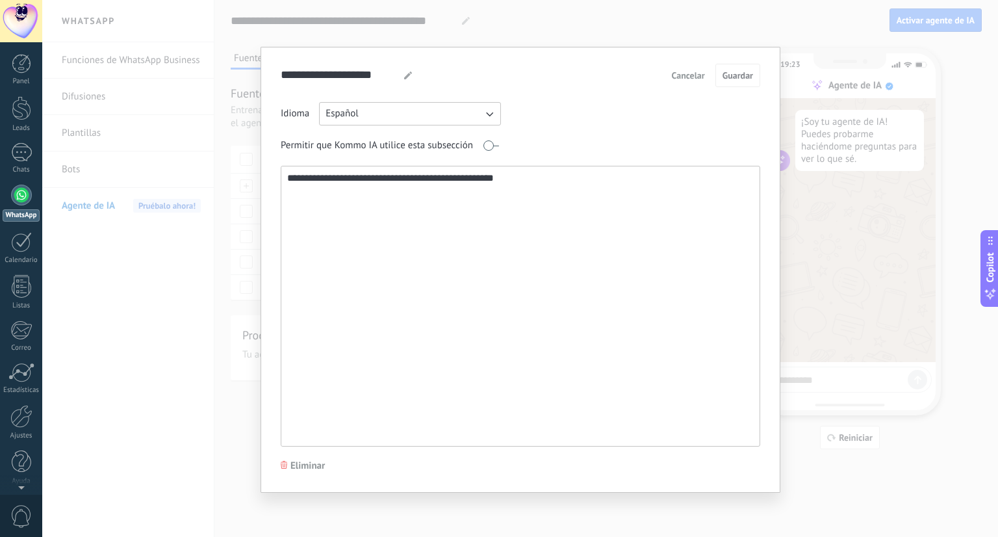
click at [521, 174] on textarea "**********" at bounding box center [519, 305] width 476 height 279
click at [695, 77] on span "Cancelar" at bounding box center [688, 75] width 33 height 9
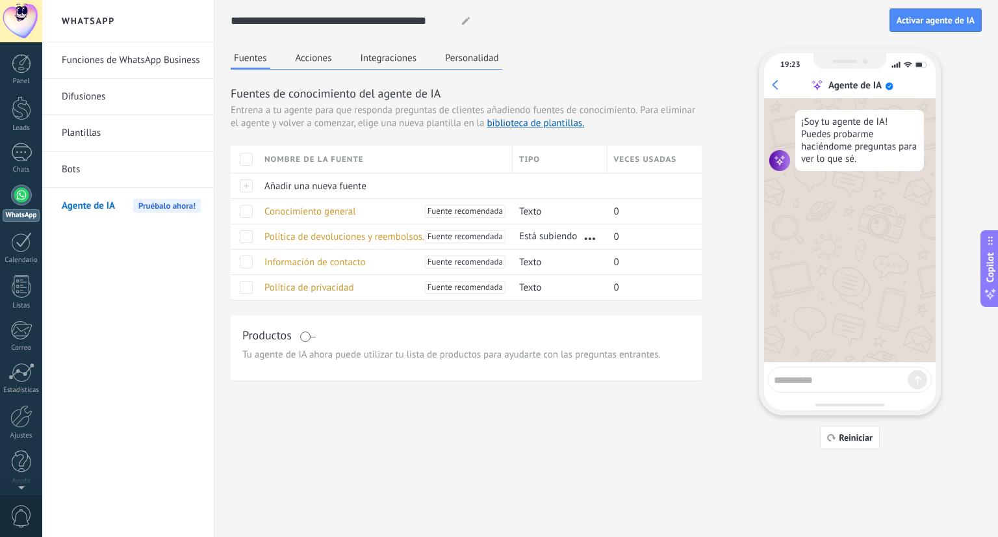
click at [815, 379] on textarea at bounding box center [841, 378] width 134 height 16
type textarea "****"
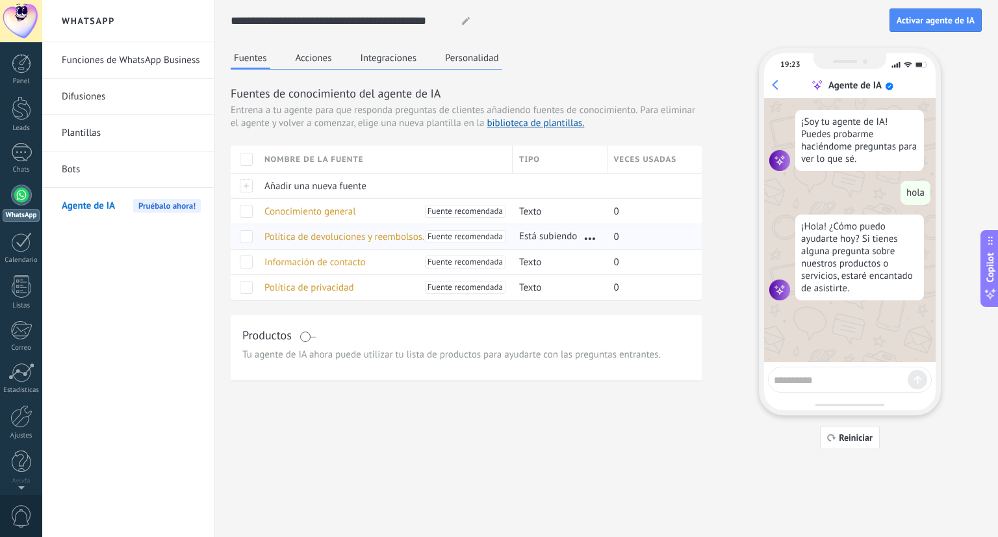
click at [365, 236] on span "Política de devoluciones y reembolsos." at bounding box center [344, 237] width 160 height 12
click at [458, 237] on span "Fuente recomendada" at bounding box center [465, 236] width 75 height 13
click at [268, 240] on span "Política de devoluciones y reembolsos." at bounding box center [344, 237] width 160 height 12
click at [250, 235] on span at bounding box center [246, 236] width 13 height 13
click at [242, 235] on span at bounding box center [246, 236] width 13 height 13
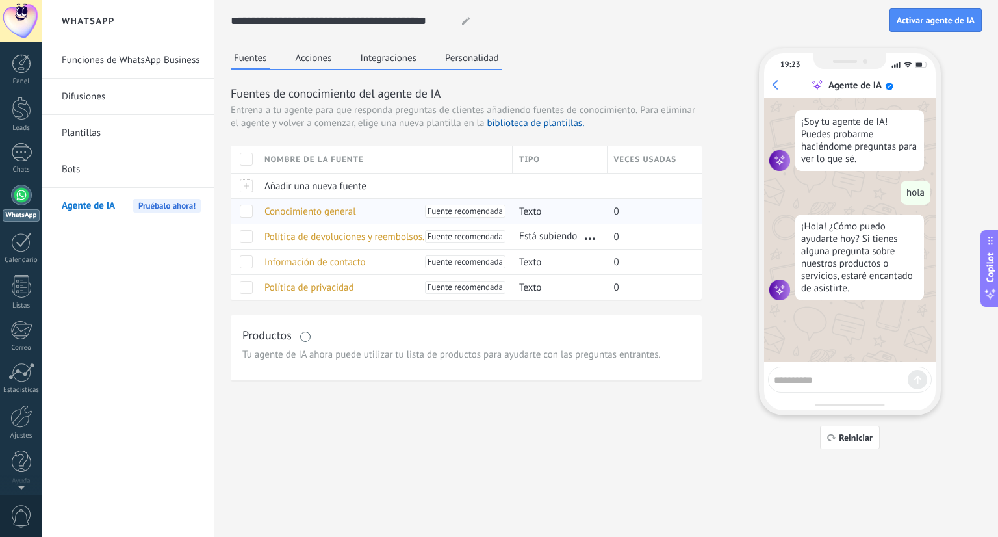
click at [352, 214] on span "Conocimiento general" at bounding box center [310, 211] width 92 height 12
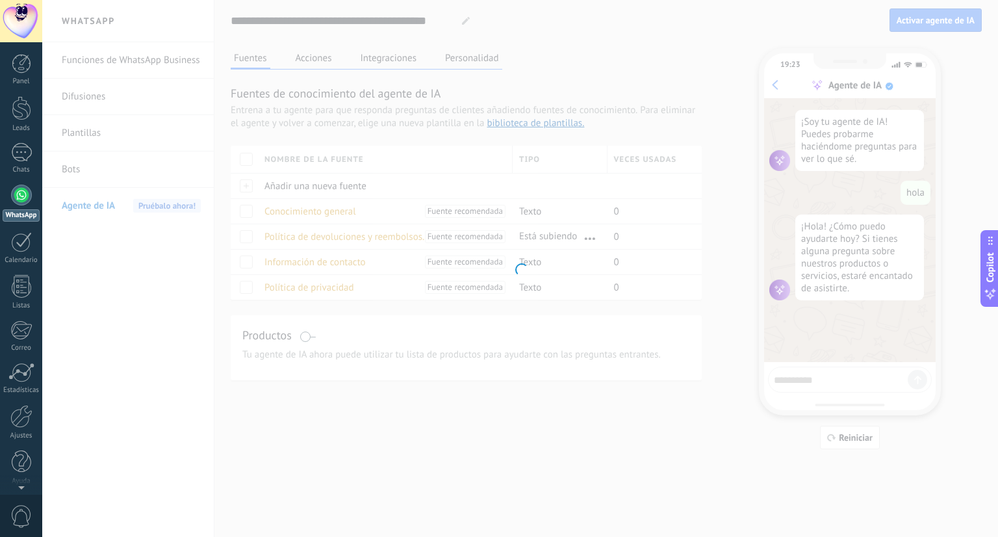
type input "**********"
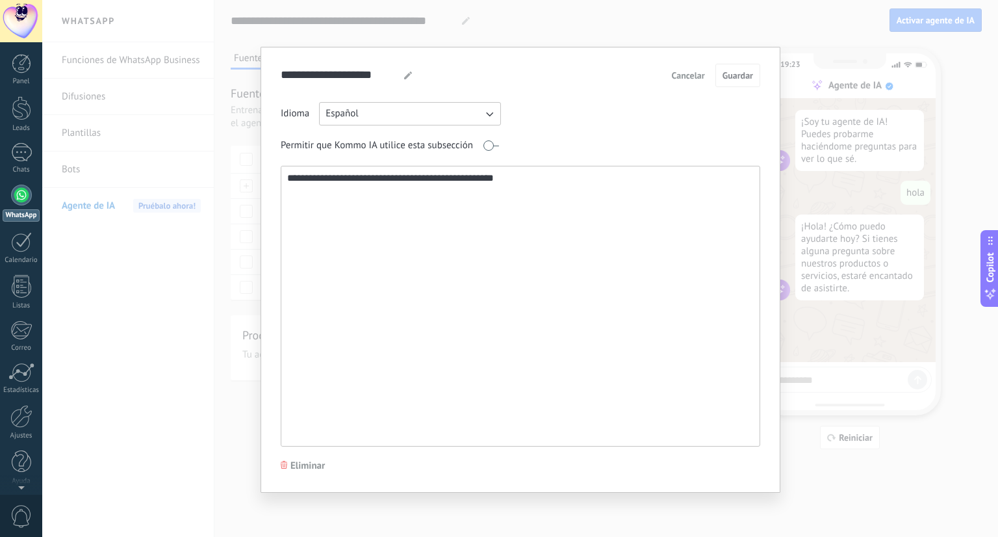
click at [531, 181] on textarea "**********" at bounding box center [519, 305] width 476 height 279
type textarea "**********"
click at [751, 73] on span "Guardar" at bounding box center [738, 75] width 31 height 9
click at [540, 297] on textarea "**********" at bounding box center [519, 305] width 476 height 279
click at [587, 246] on textarea "**********" at bounding box center [519, 305] width 476 height 279
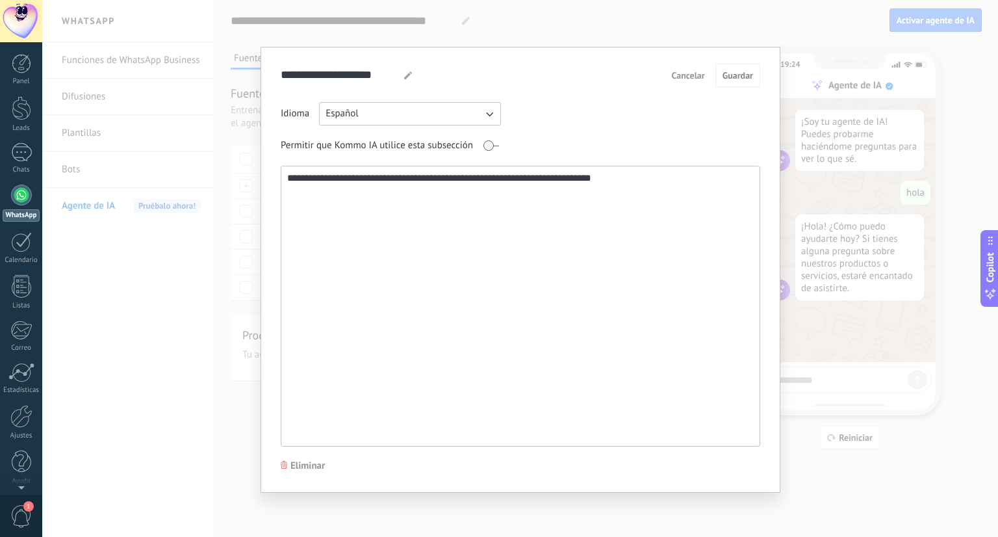
click at [424, 143] on span "Permitir que Kommo IA utilice esta subsección" at bounding box center [377, 145] width 192 height 13
click at [486, 142] on span at bounding box center [491, 145] width 16 height 10
click at [490, 141] on span at bounding box center [491, 145] width 16 height 10
click at [729, 71] on span "Guardar" at bounding box center [738, 75] width 31 height 9
click at [704, 23] on div "**********" at bounding box center [520, 268] width 956 height 537
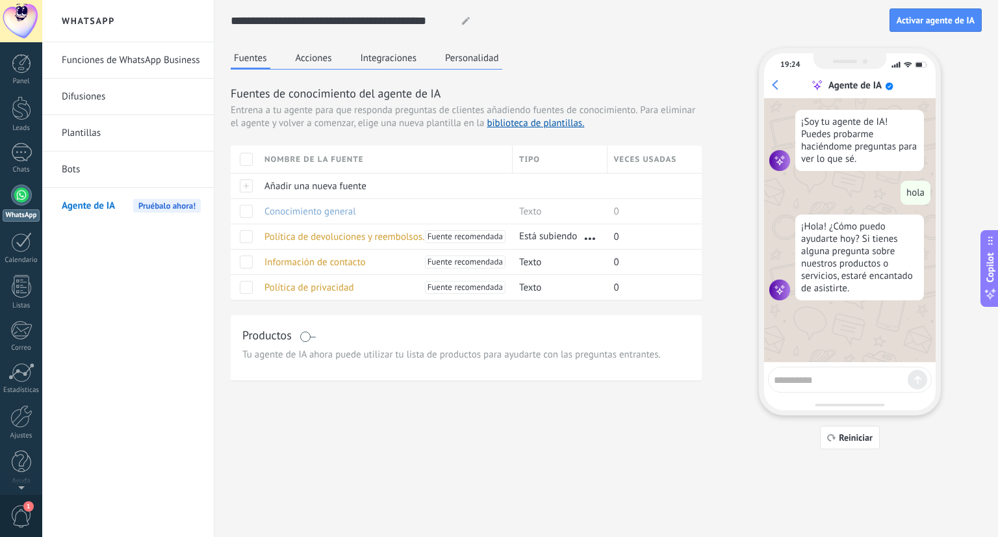
click at [823, 378] on textarea at bounding box center [841, 378] width 134 height 16
type textarea "**********"
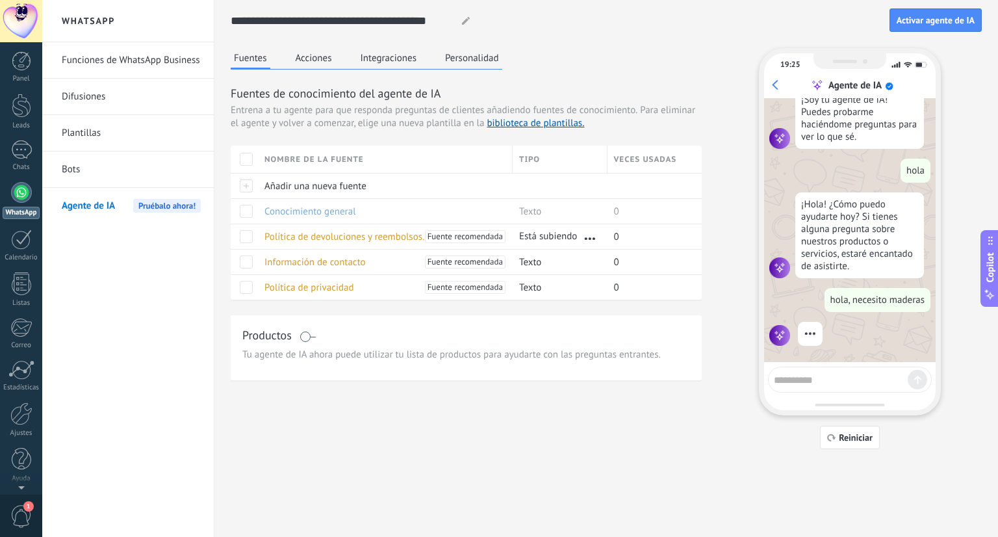
scroll to position [0, 0]
click at [835, 444] on button "Reiniciar" at bounding box center [850, 437] width 60 height 23
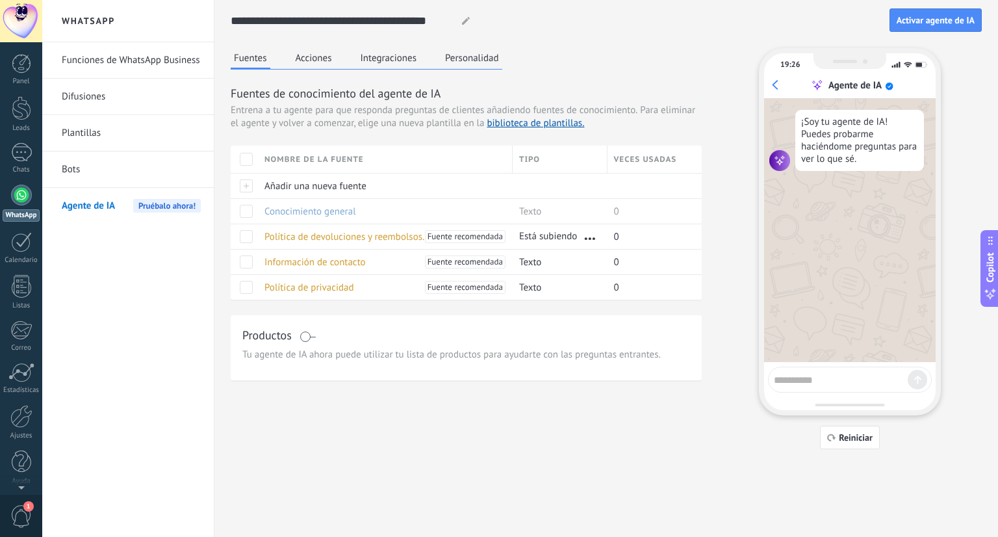
click at [854, 376] on textarea at bounding box center [841, 378] width 134 height 16
type textarea "*********"
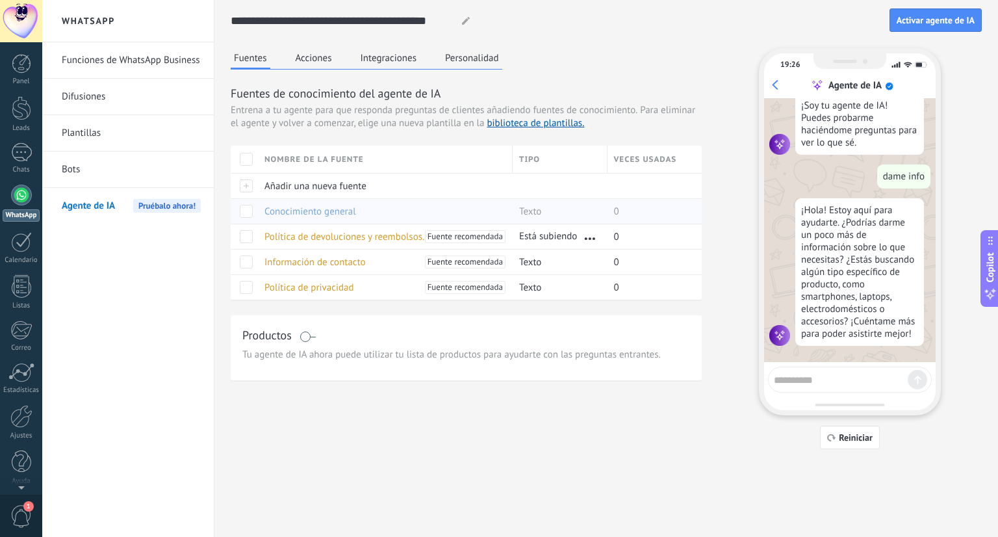
click at [255, 209] on div at bounding box center [244, 210] width 27 height 25
click at [246, 214] on span at bounding box center [246, 211] width 13 height 13
click at [363, 206] on span "Encender" at bounding box center [365, 210] width 38 height 25
click at [835, 380] on textarea at bounding box center [841, 378] width 134 height 16
click at [241, 236] on span at bounding box center [246, 236] width 13 height 13
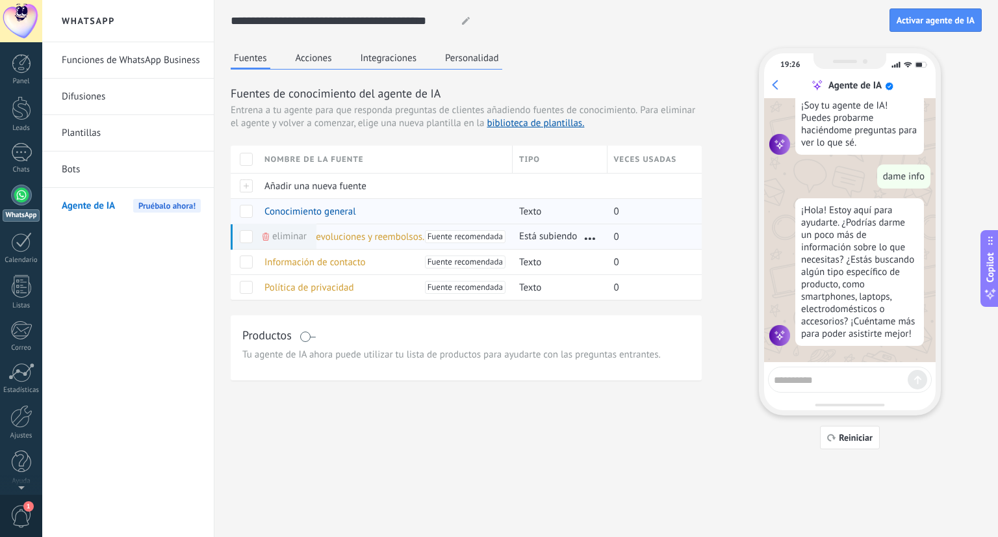
click at [241, 236] on span at bounding box center [246, 236] width 13 height 13
click at [825, 381] on textarea at bounding box center [841, 378] width 134 height 16
type textarea "**********"
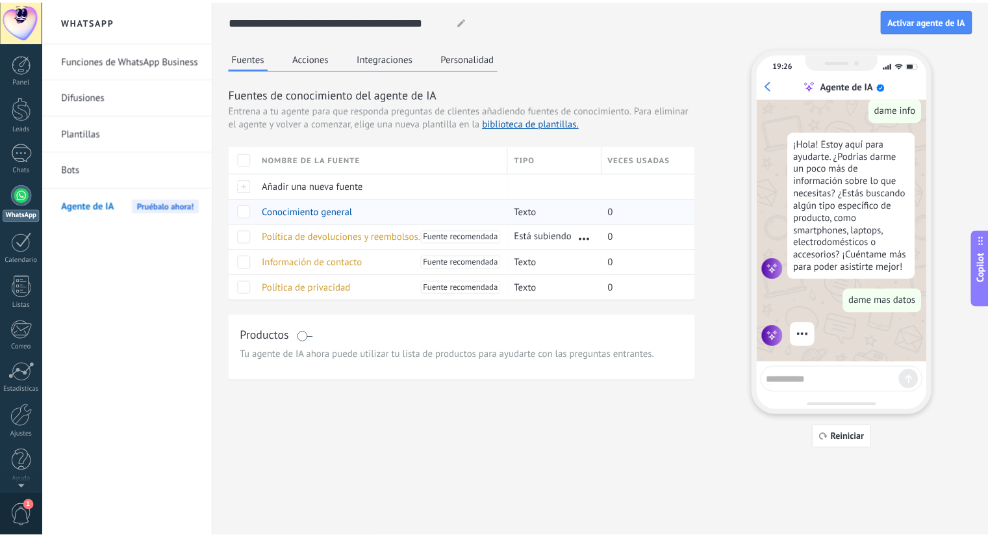
scroll to position [86, 0]
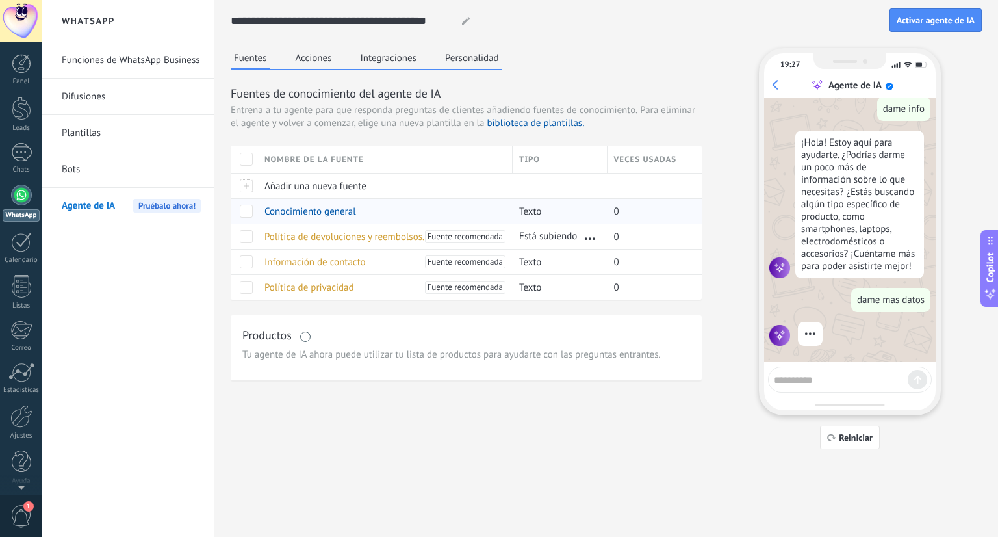
click at [297, 68] on div "Fuentes Acciones Integraciones Personalidad" at bounding box center [367, 58] width 272 height 21
click at [300, 63] on button "Acciones" at bounding box center [313, 57] width 43 height 19
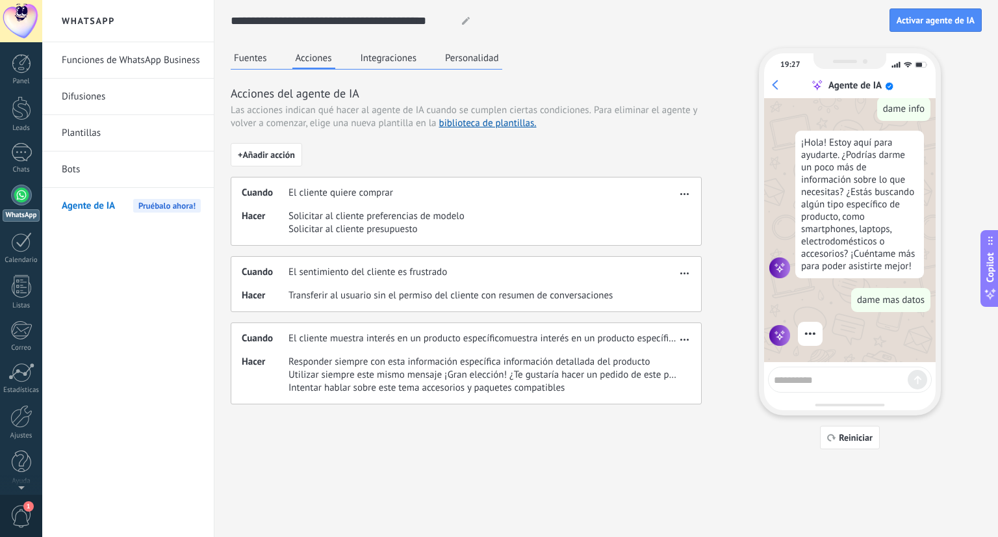
click at [347, 191] on span "El cliente quiere comprar" at bounding box center [341, 192] width 105 height 13
click at [348, 190] on span "El cliente quiere comprar" at bounding box center [341, 192] width 105 height 13
click at [337, 214] on span "Solicitar al cliente preferencias de modelo" at bounding box center [377, 216] width 176 height 13
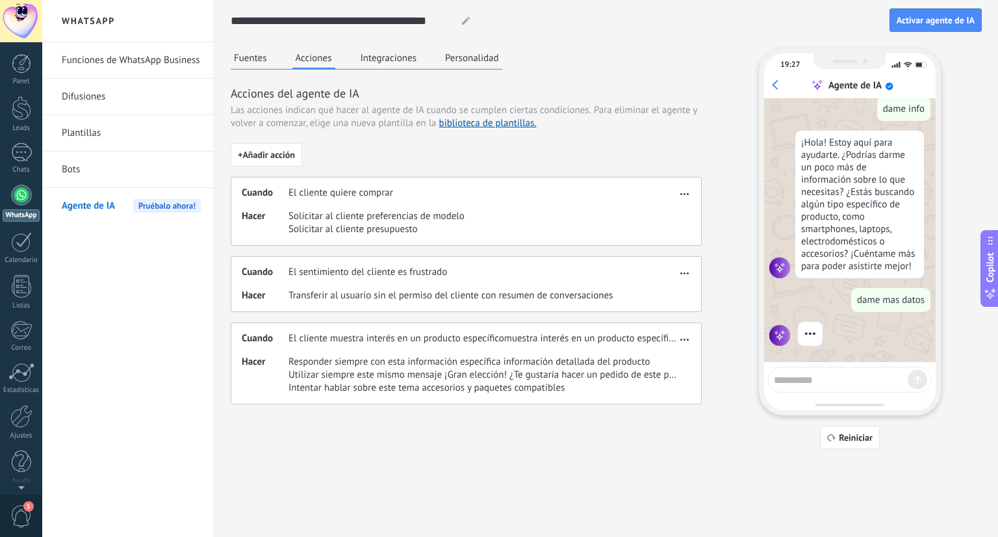
click at [339, 225] on span "Solicitar al cliente presupuesto" at bounding box center [377, 229] width 176 height 13
click at [345, 270] on span "El sentimiento del cliente es frustrado" at bounding box center [368, 272] width 159 height 13
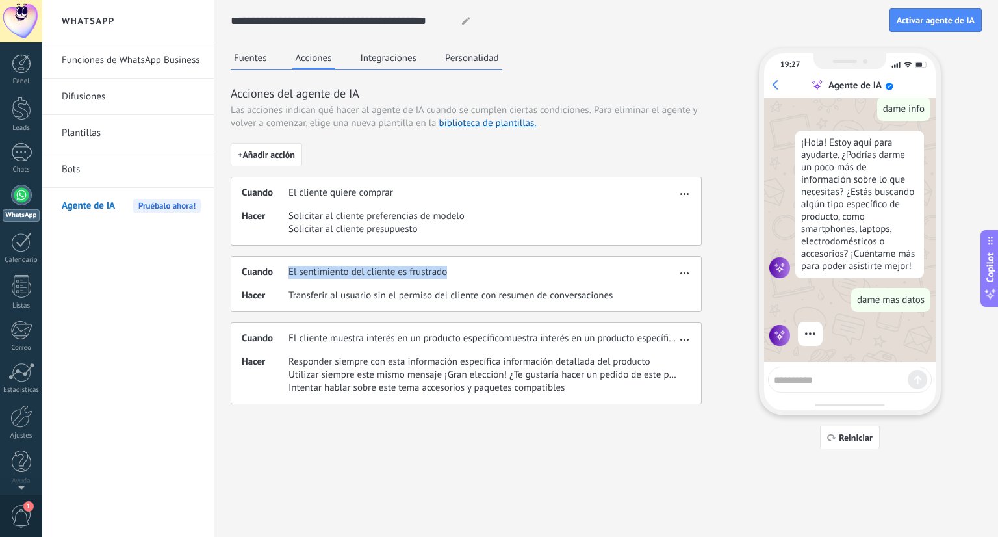
click at [345, 270] on span "El sentimiento del cliente es frustrado" at bounding box center [368, 272] width 159 height 13
click at [355, 298] on span "Transferir al usuario sin el permiso del cliente con resumen de conversaciones" at bounding box center [451, 295] width 324 height 13
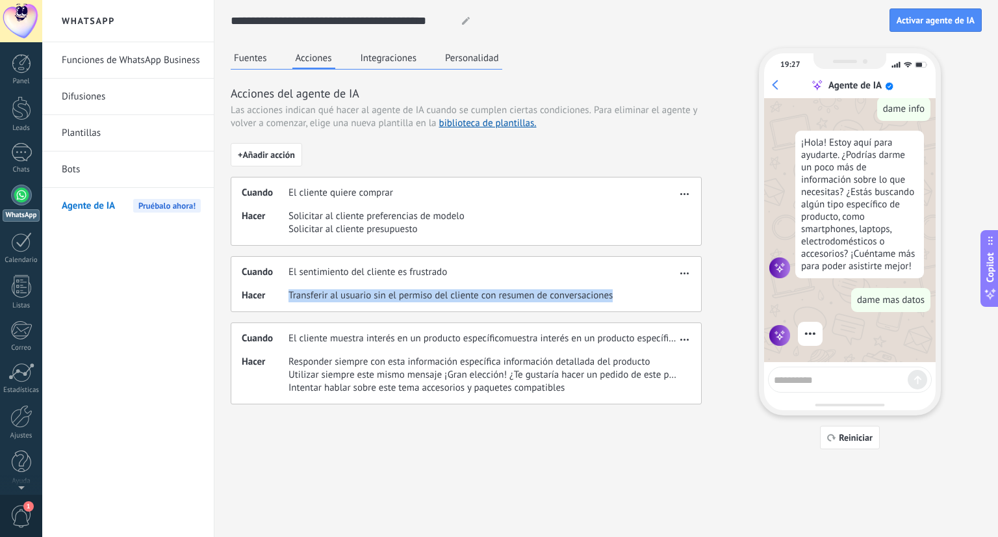
click at [355, 298] on span "Transferir al usuario sin el permiso del cliente con resumen de conversaciones" at bounding box center [451, 295] width 324 height 13
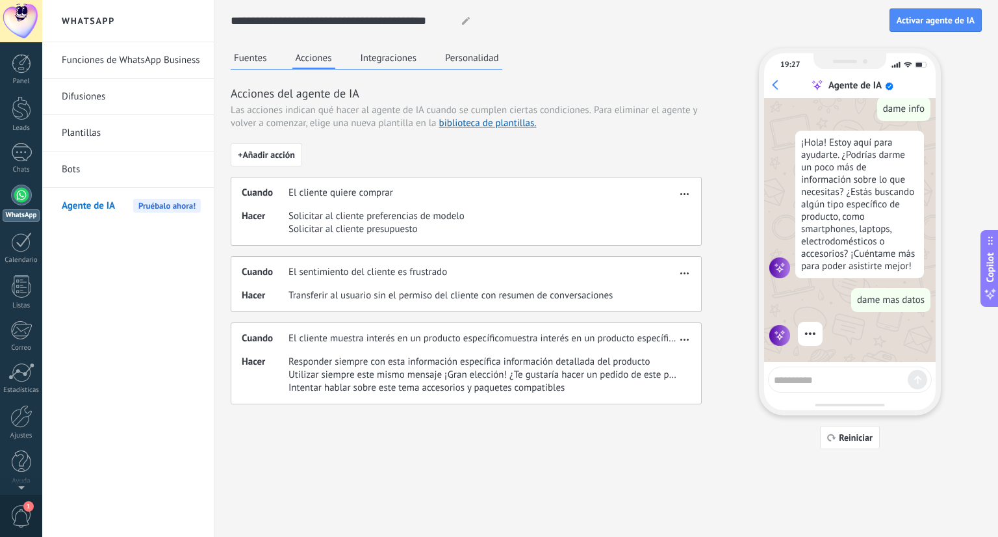
click at [383, 468] on div "**********" at bounding box center [606, 268] width 784 height 537
click at [315, 337] on span "El cliente muestra interés en un producto específicomuestra interés en un produ…" at bounding box center [483, 338] width 388 height 13
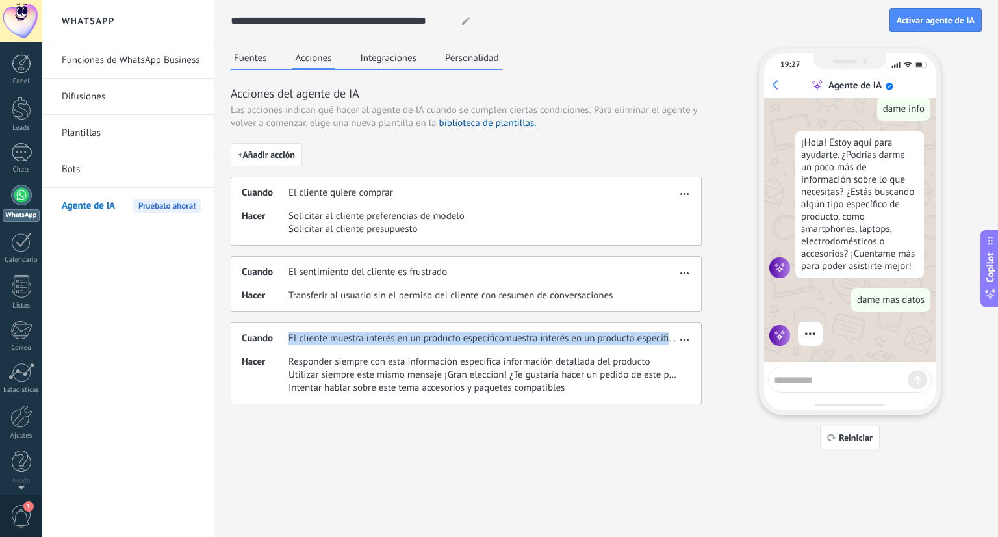
click at [315, 337] on span "El cliente muestra interés en un producto específicomuestra interés en un produ…" at bounding box center [483, 338] width 388 height 13
click at [382, 56] on button "Integraciones" at bounding box center [388, 57] width 63 height 19
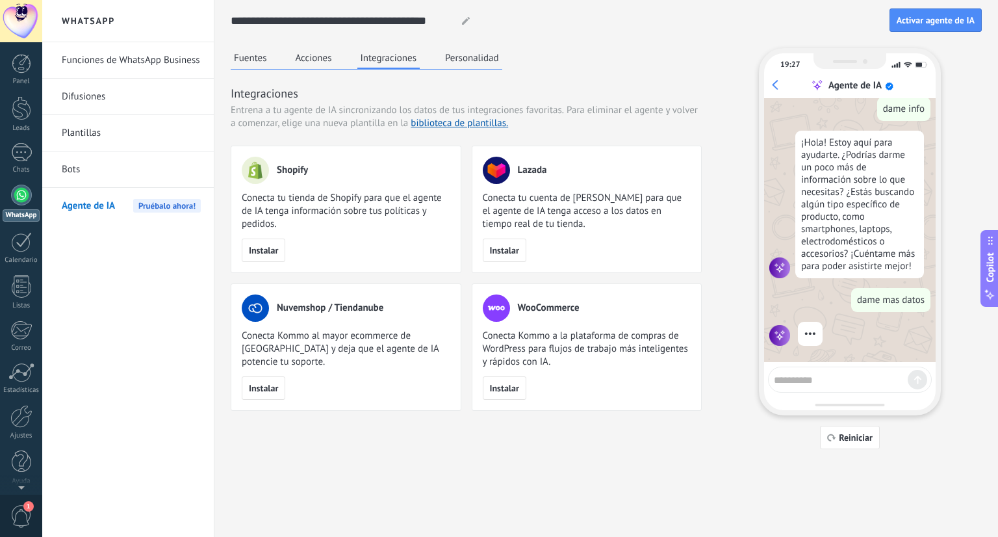
click at [465, 51] on button "Personalidad" at bounding box center [472, 57] width 60 height 19
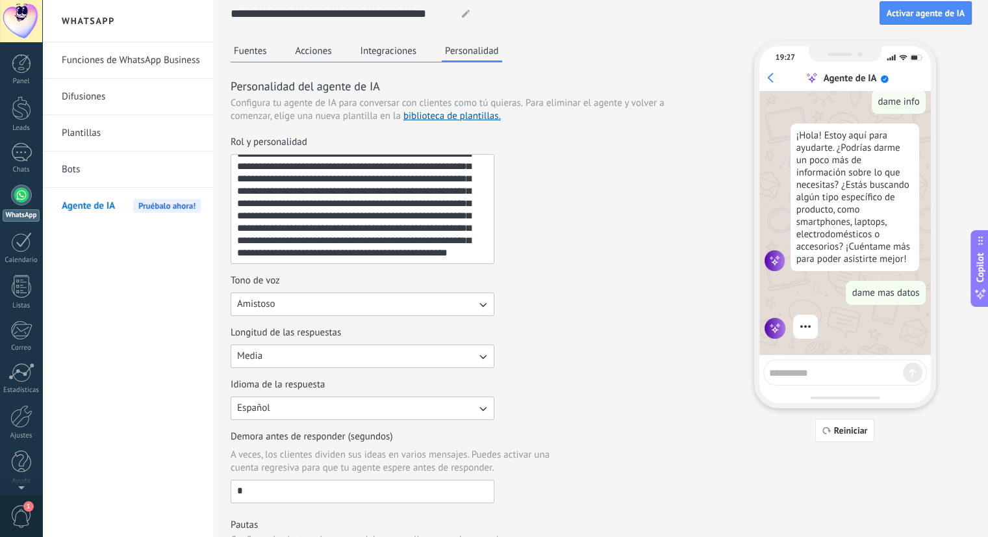
scroll to position [0, 0]
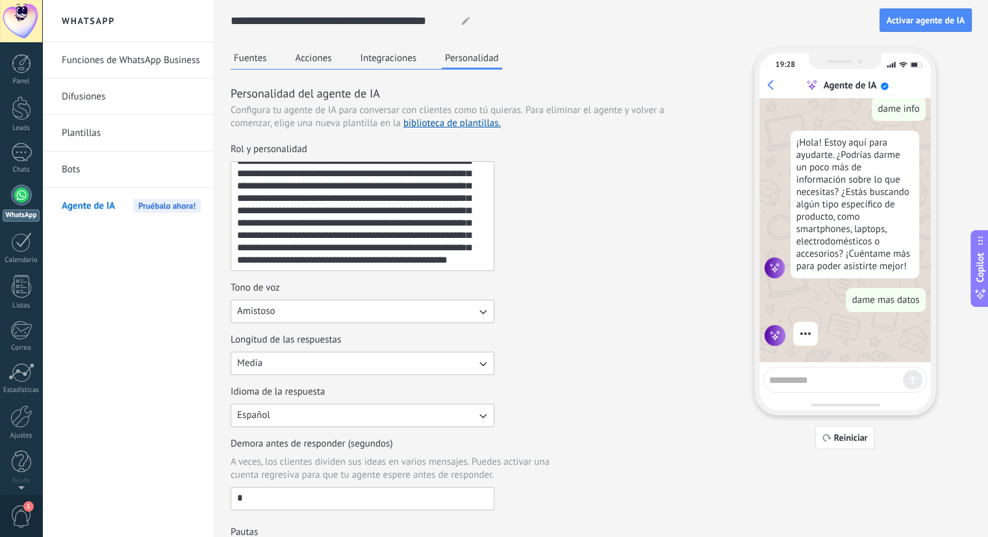
click at [254, 52] on button "Fuentes" at bounding box center [251, 57] width 40 height 19
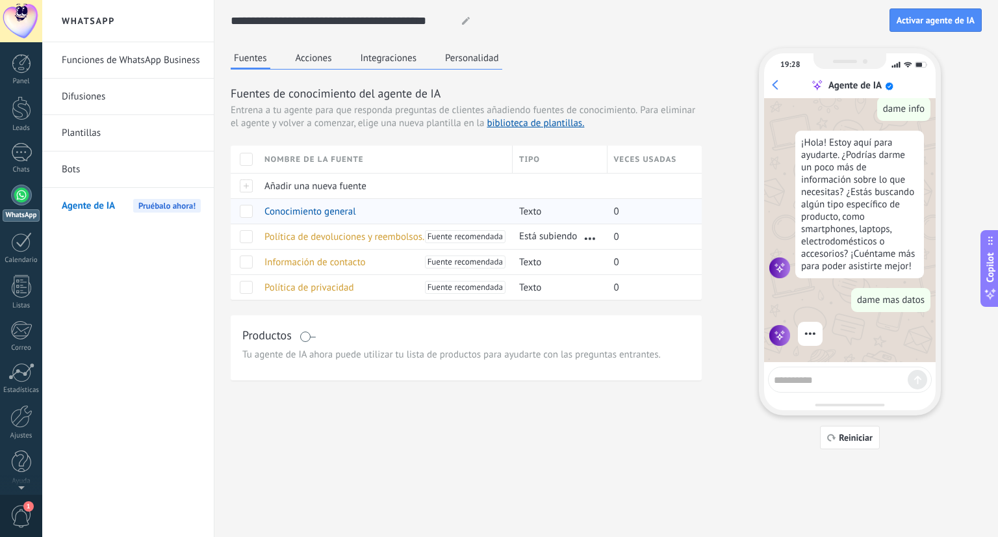
click at [312, 211] on span "Conocimiento general" at bounding box center [310, 211] width 92 height 12
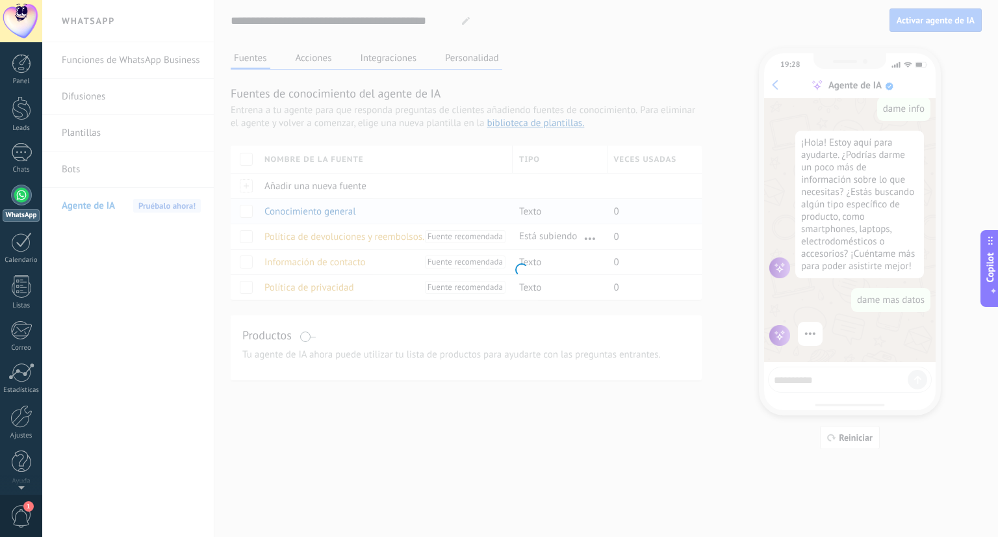
type input "**********"
type textarea "**********"
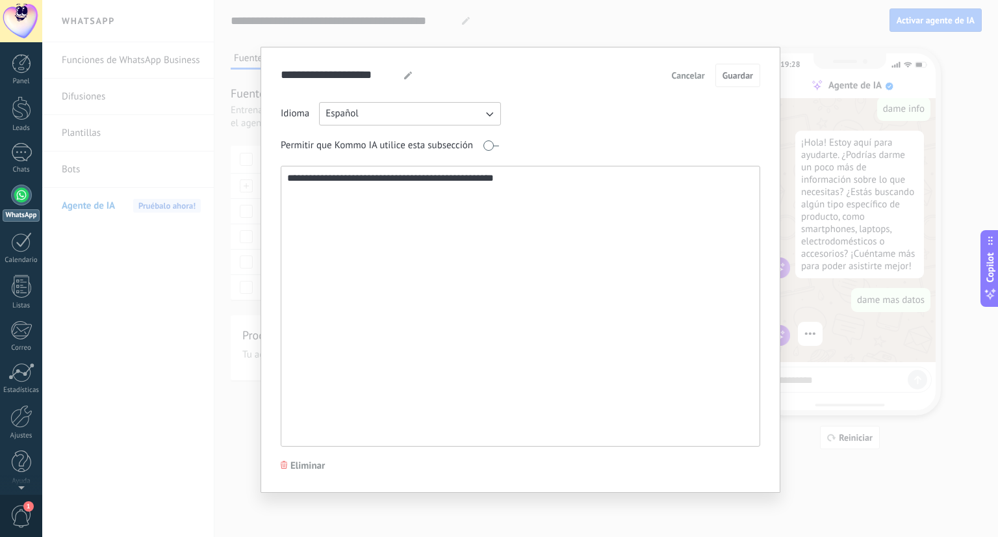
click at [303, 177] on textarea "**********" at bounding box center [519, 305] width 476 height 279
click at [364, 209] on textarea "**********" at bounding box center [519, 305] width 476 height 279
click at [678, 75] on span "Cancelar" at bounding box center [688, 75] width 33 height 9
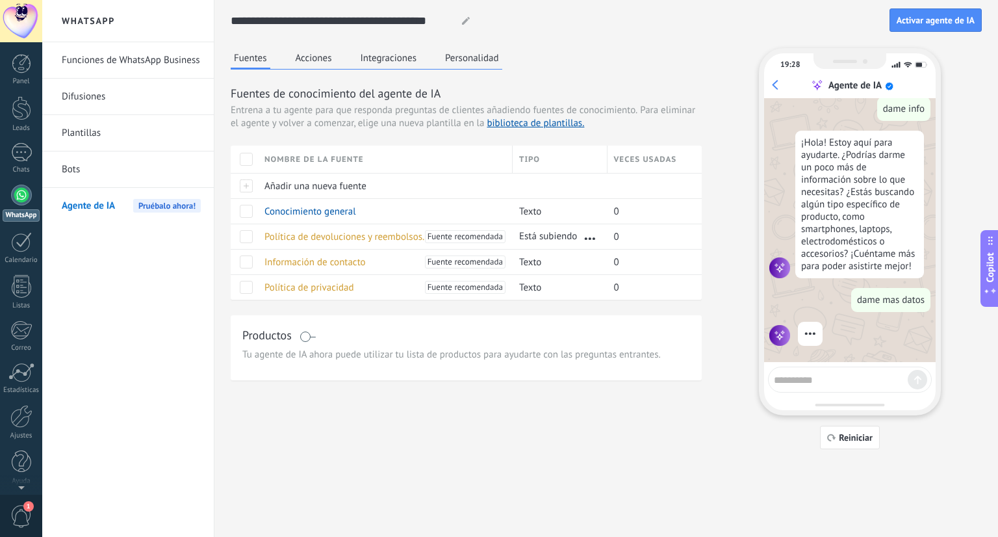
click at [465, 62] on button "Personalidad" at bounding box center [472, 57] width 60 height 19
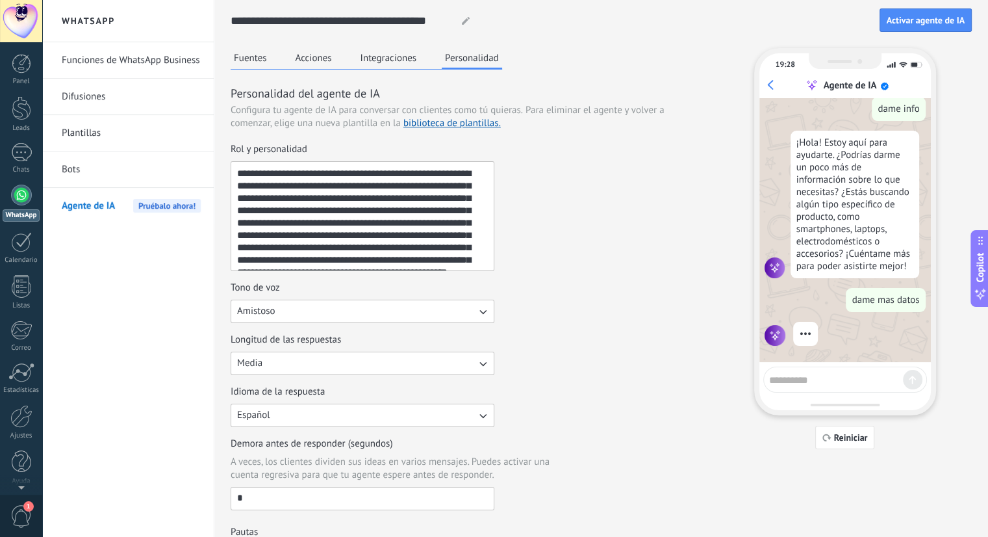
drag, startPoint x: 460, startPoint y: 263, endPoint x: 68, endPoint y: 159, distance: 406.2
click at [68, 159] on div "**********" at bounding box center [515, 268] width 946 height 537
click at [691, 233] on div "**********" at bounding box center [466, 207] width 471 height 128
click at [977, 276] on span "Copilot" at bounding box center [980, 268] width 13 height 30
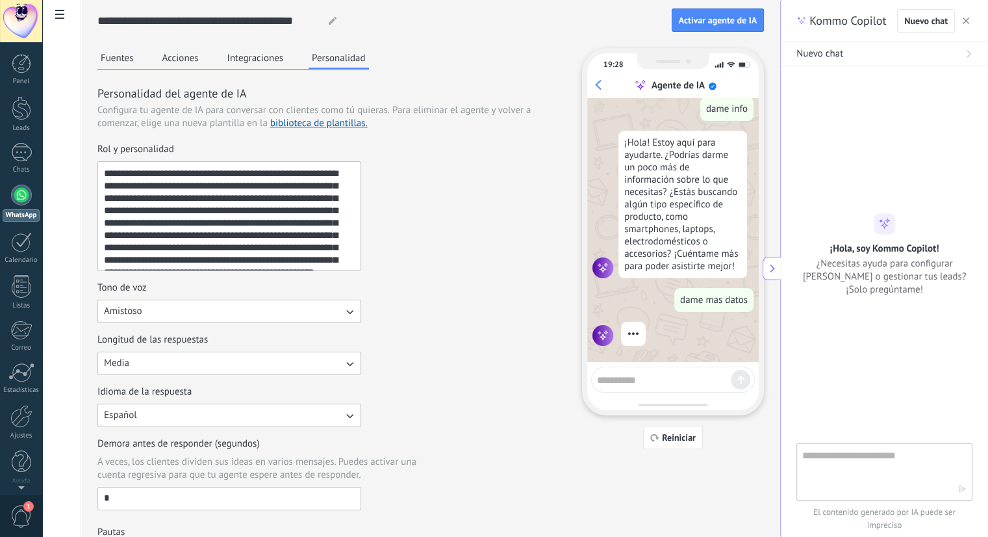
click at [771, 267] on icon at bounding box center [772, 268] width 9 height 9
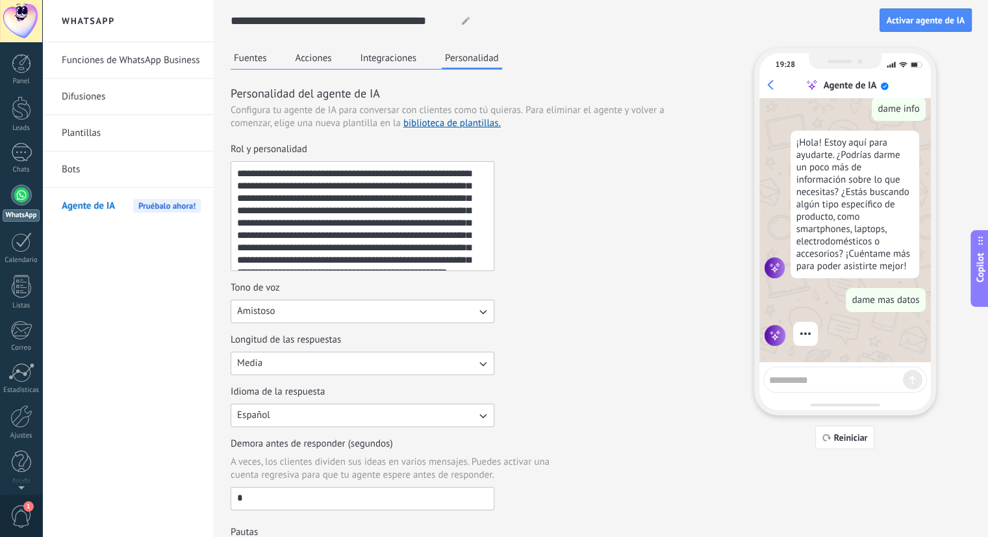
click at [25, 514] on span "1" at bounding box center [21, 516] width 22 height 23
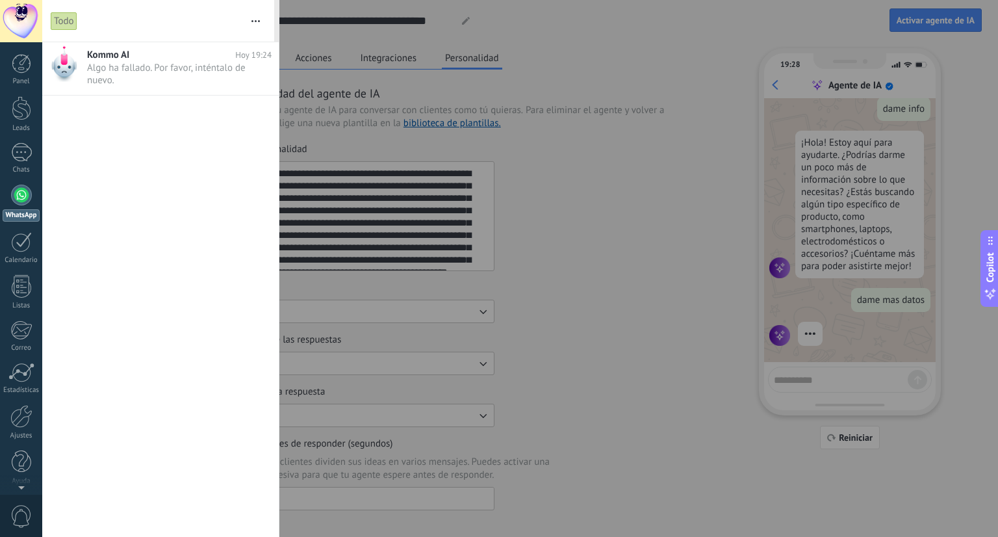
click at [23, 522] on span "0" at bounding box center [21, 516] width 22 height 23
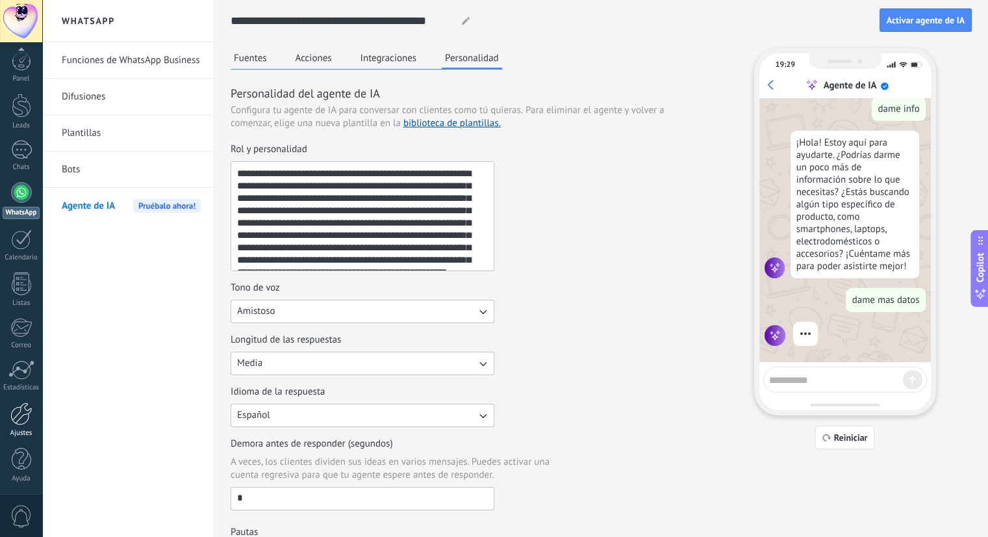
scroll to position [52, 0]
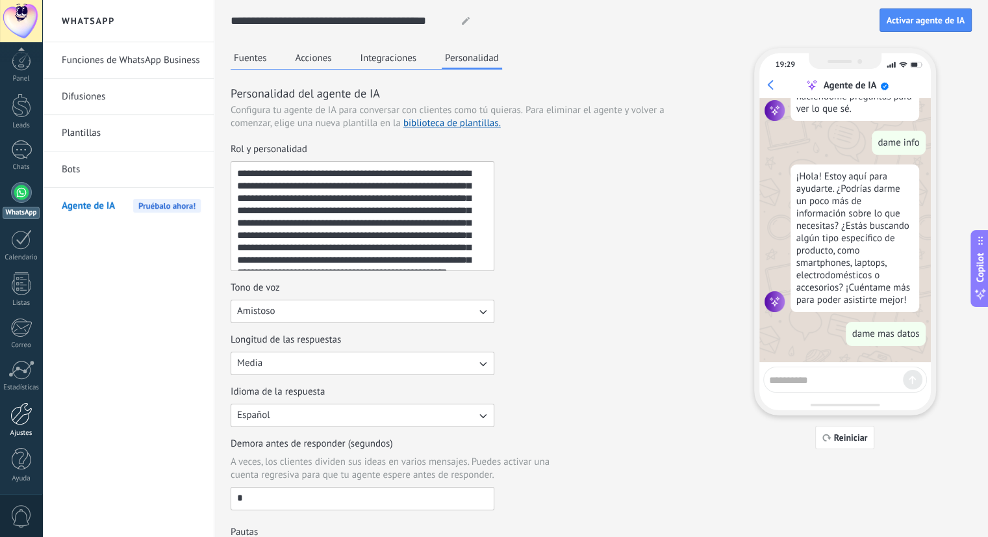
click at [20, 417] on div at bounding box center [21, 413] width 22 height 23
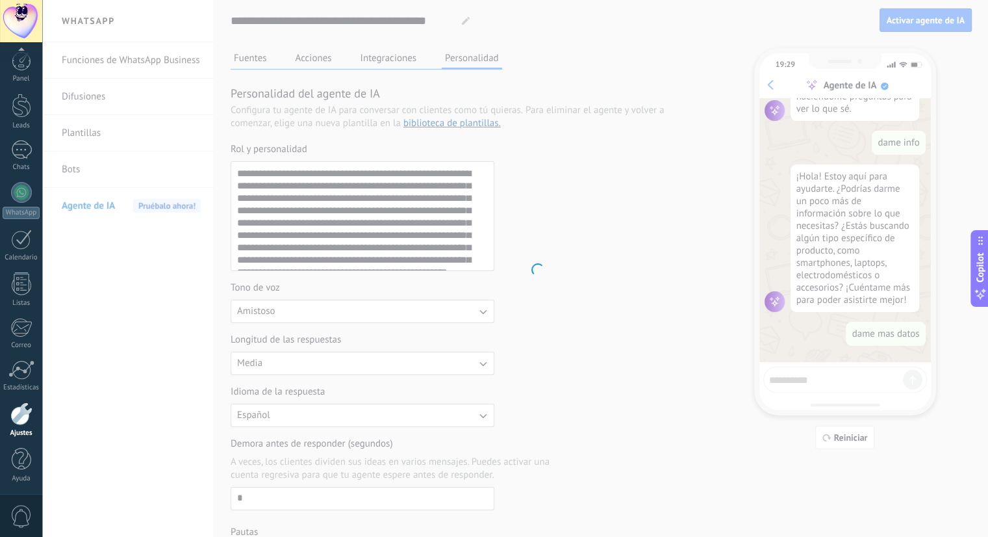
scroll to position [3, 0]
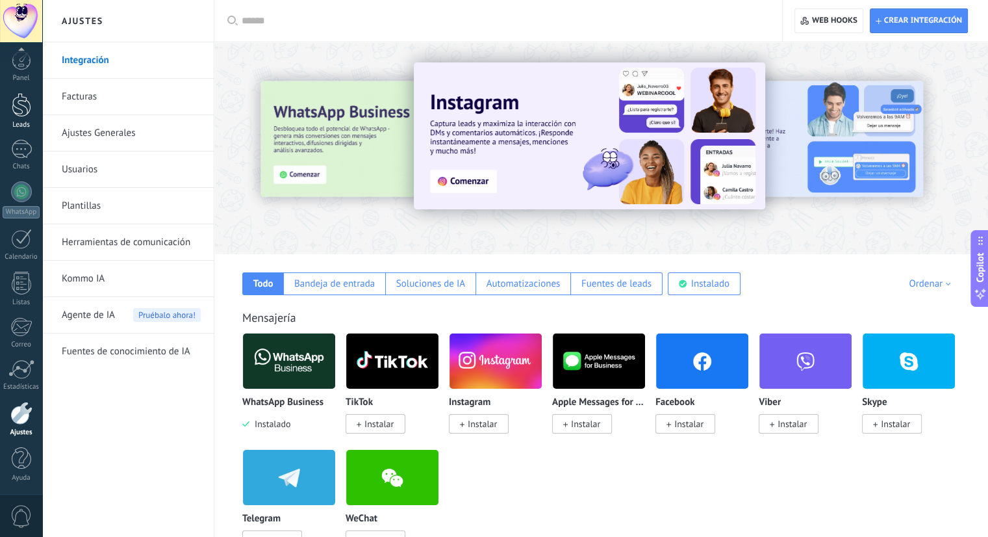
click at [16, 103] on div at bounding box center [21, 105] width 19 height 24
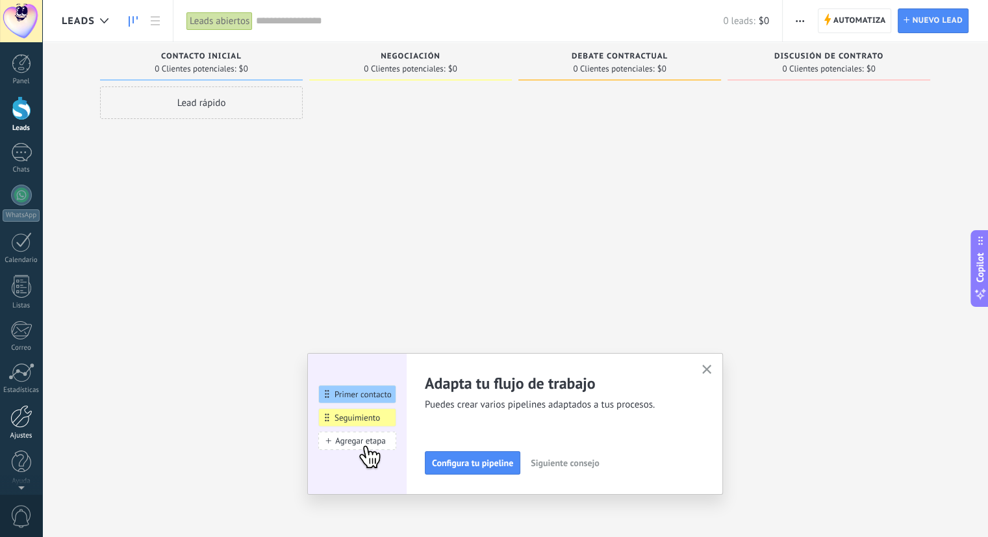
click at [14, 422] on div at bounding box center [21, 416] width 22 height 23
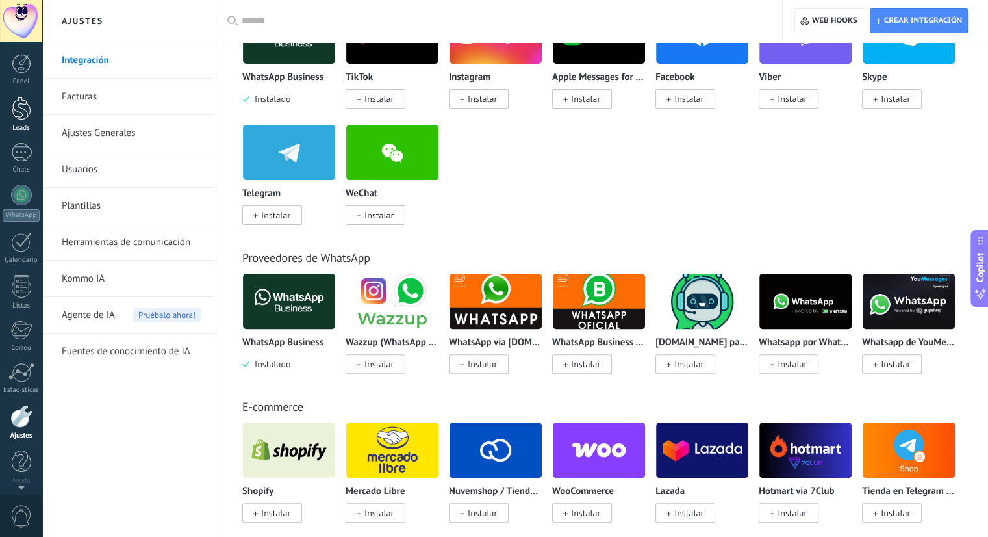
click at [18, 118] on div at bounding box center [21, 108] width 19 height 24
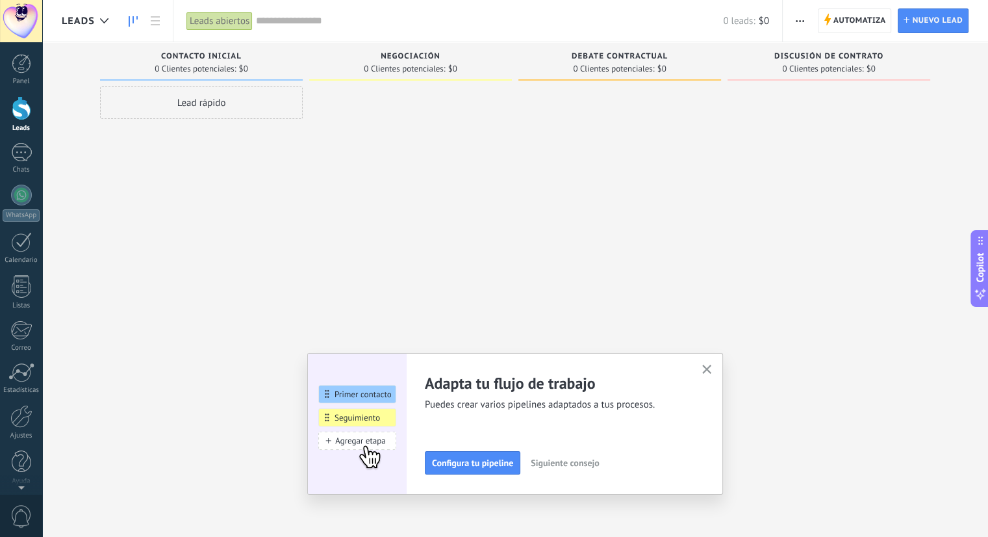
drag, startPoint x: 713, startPoint y: 372, endPoint x: 723, endPoint y: 362, distance: 13.8
click at [712, 372] on icon "button" at bounding box center [707, 370] width 10 height 10
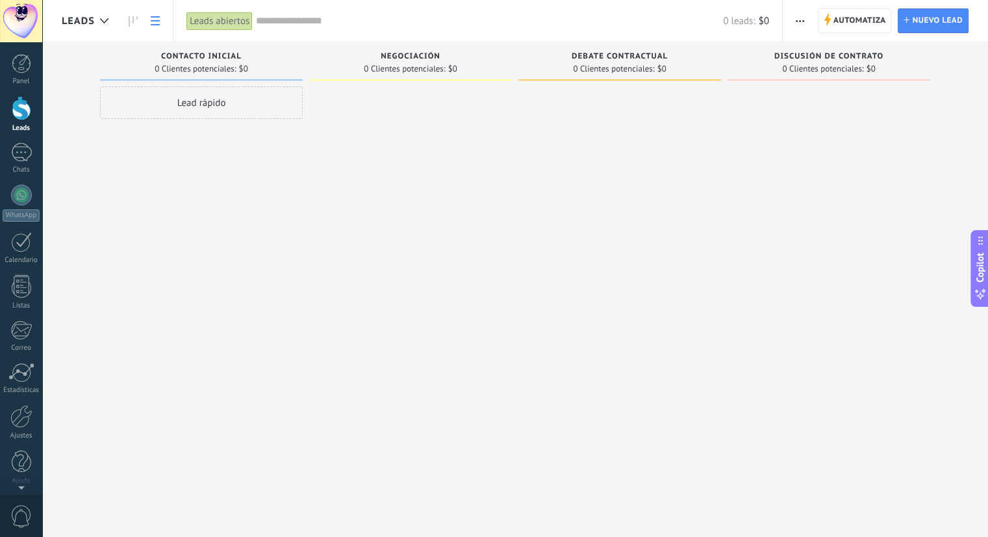
click at [153, 15] on link at bounding box center [155, 20] width 22 height 25
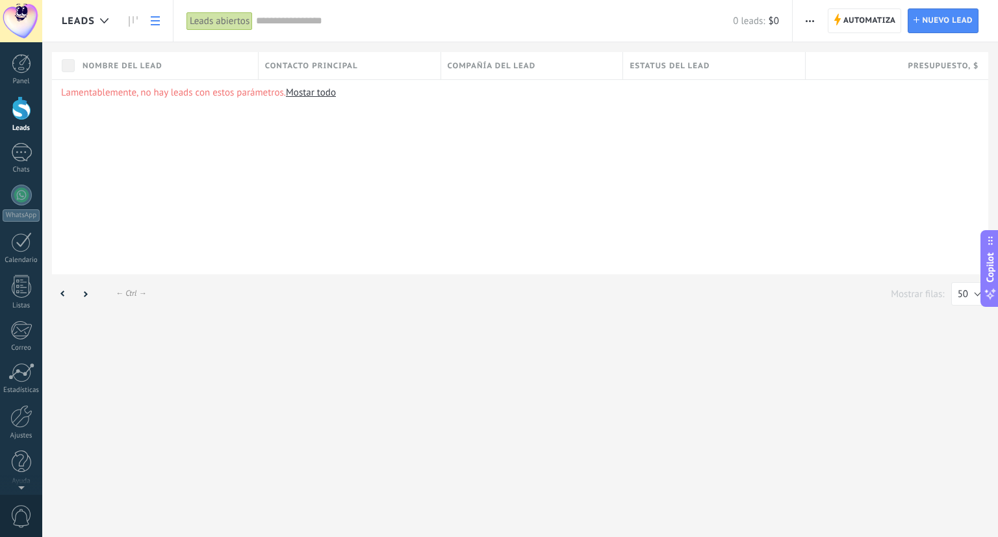
click at [153, 15] on link at bounding box center [155, 20] width 22 height 25
click at [23, 112] on div at bounding box center [21, 108] width 19 height 24
click at [22, 360] on div "Panel Leads Chats WhatsApp Clientes" at bounding box center [21, 276] width 42 height 444
click at [22, 380] on div at bounding box center [21, 372] width 26 height 19
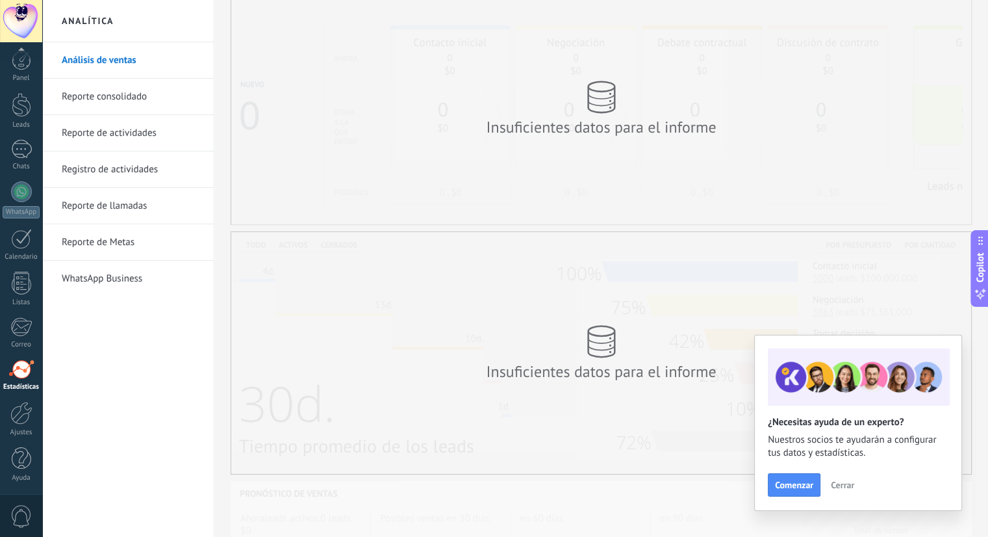
scroll to position [222, 0]
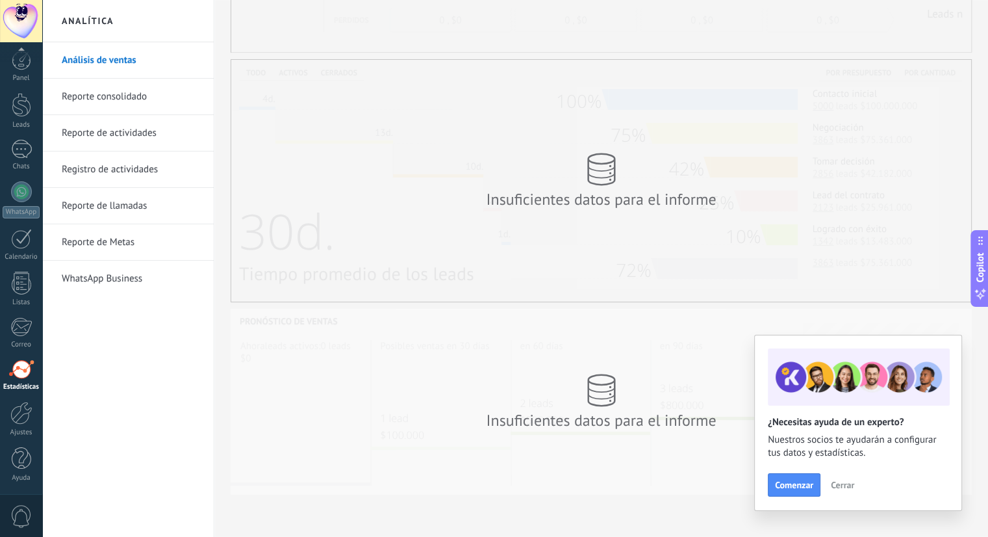
click at [849, 486] on span "Cerrar" at bounding box center [842, 484] width 23 height 9
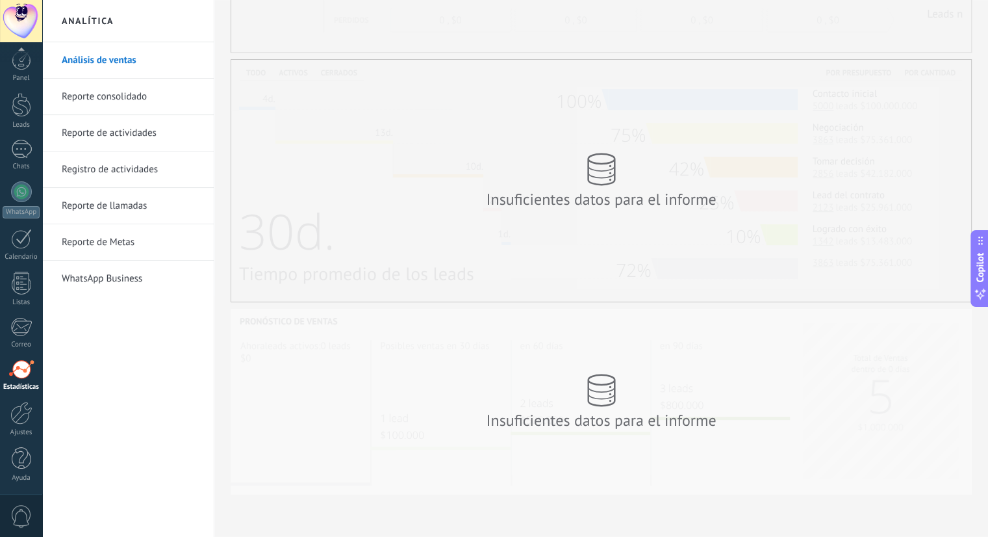
scroll to position [0, 0]
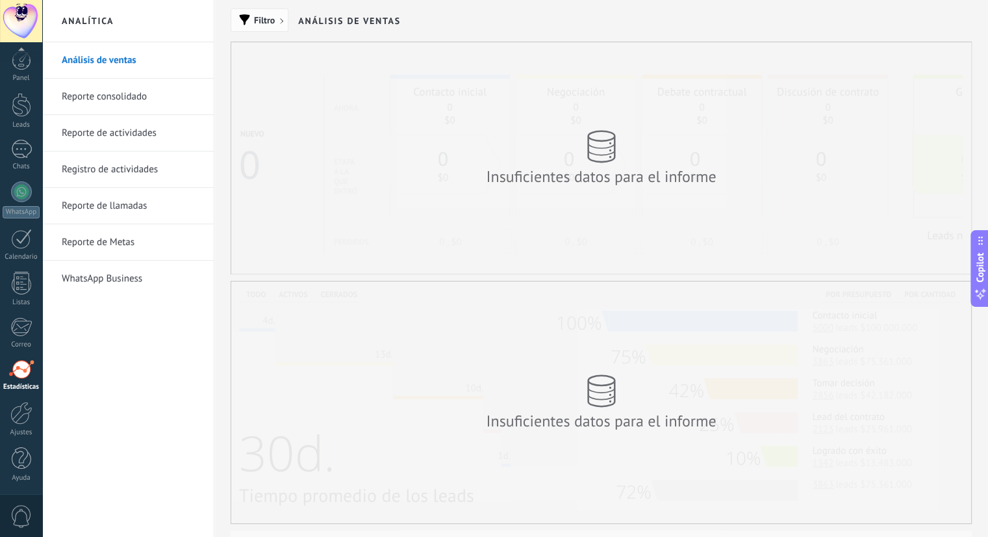
click at [248, 18] on span "button" at bounding box center [244, 19] width 11 height 11
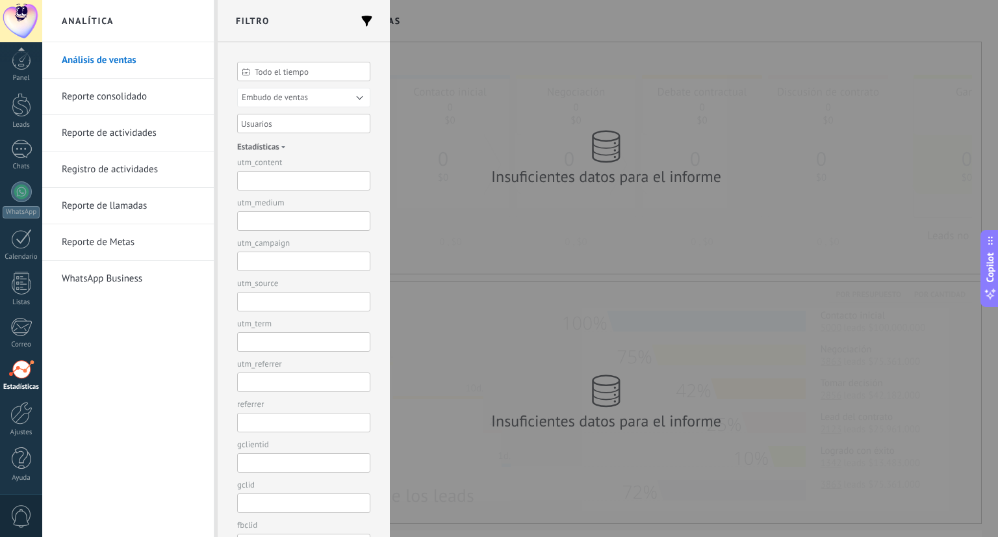
click at [248, 18] on h2 "Filtro" at bounding box center [304, 21] width 172 height 42
click at [556, 110] on div at bounding box center [499, 268] width 998 height 537
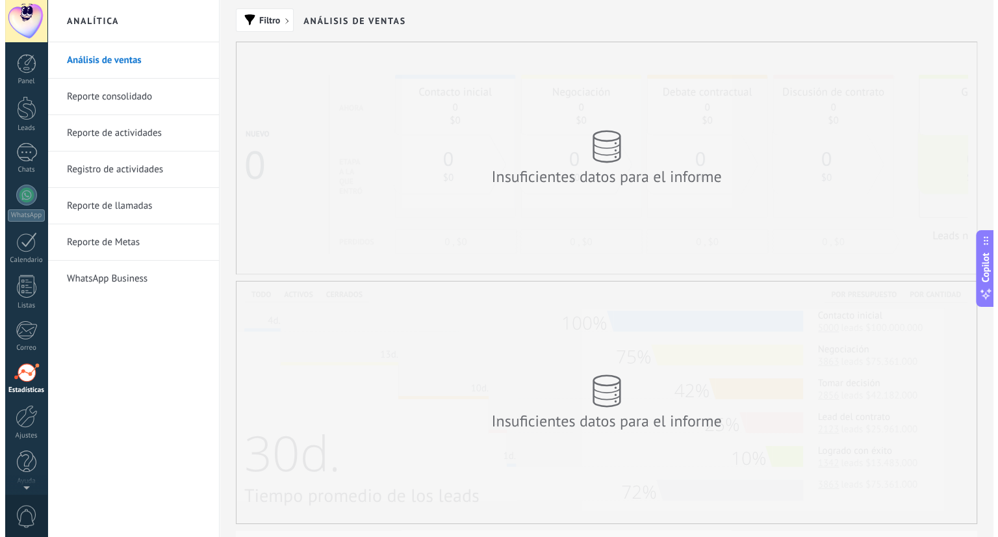
scroll to position [3, 0]
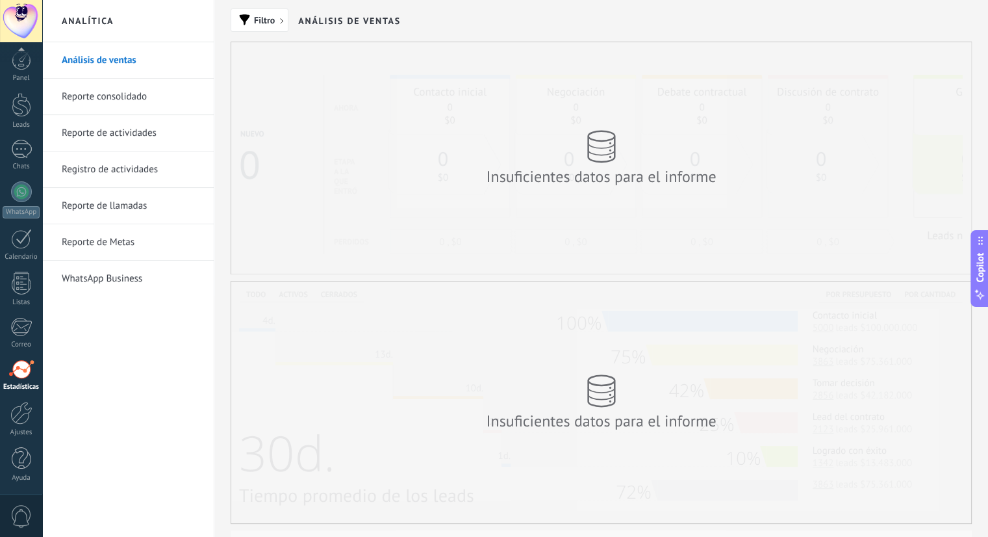
click at [14, 24] on div at bounding box center [21, 21] width 42 height 42
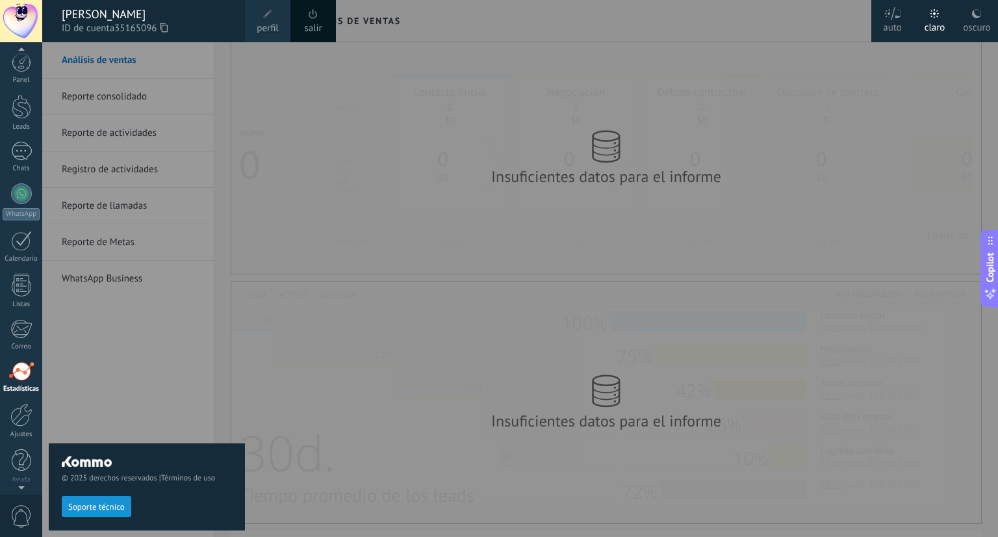
click at [276, 370] on div at bounding box center [541, 268] width 998 height 537
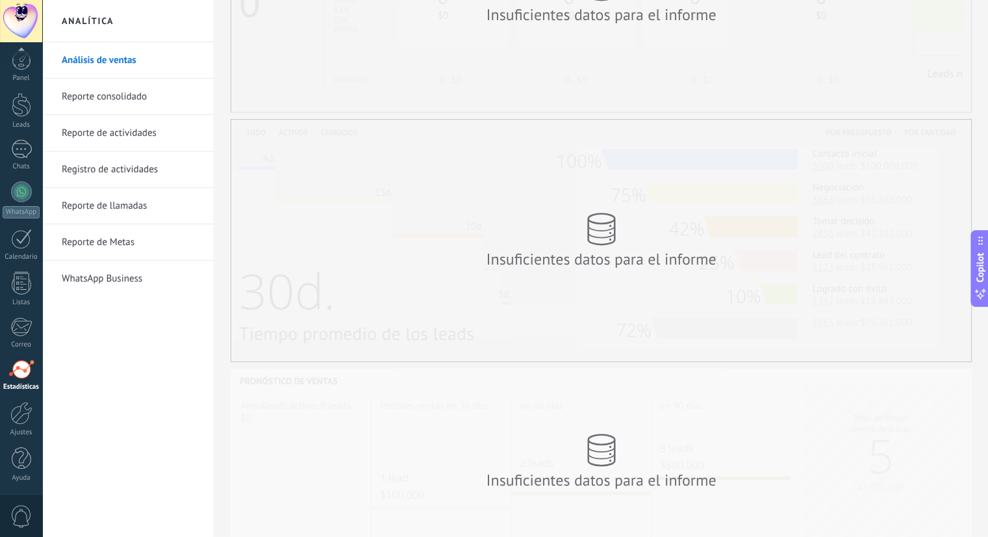
scroll to position [195, 0]
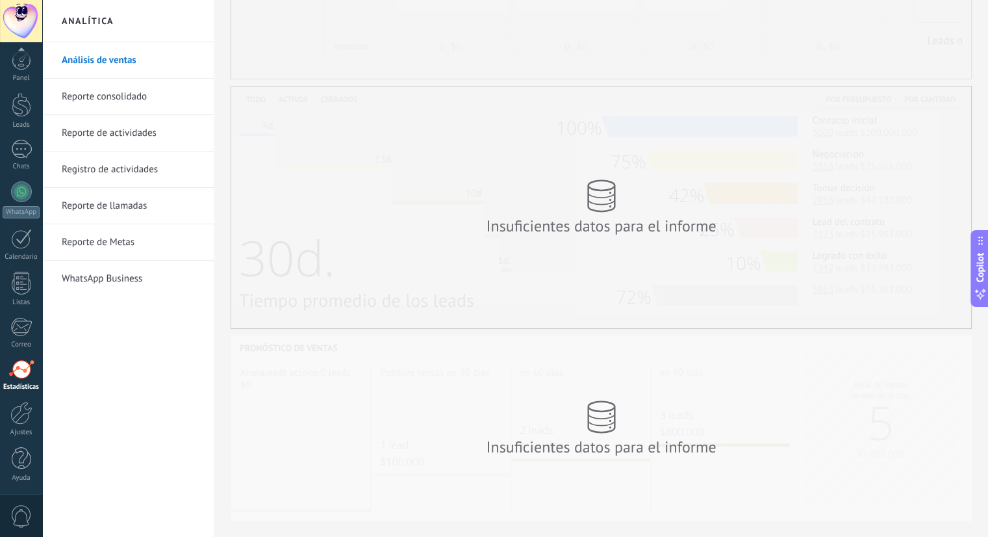
click at [322, 365] on div "Insuficientes datos para el informe" at bounding box center [601, 428] width 741 height 186
click at [25, 62] on div at bounding box center [21, 60] width 19 height 19
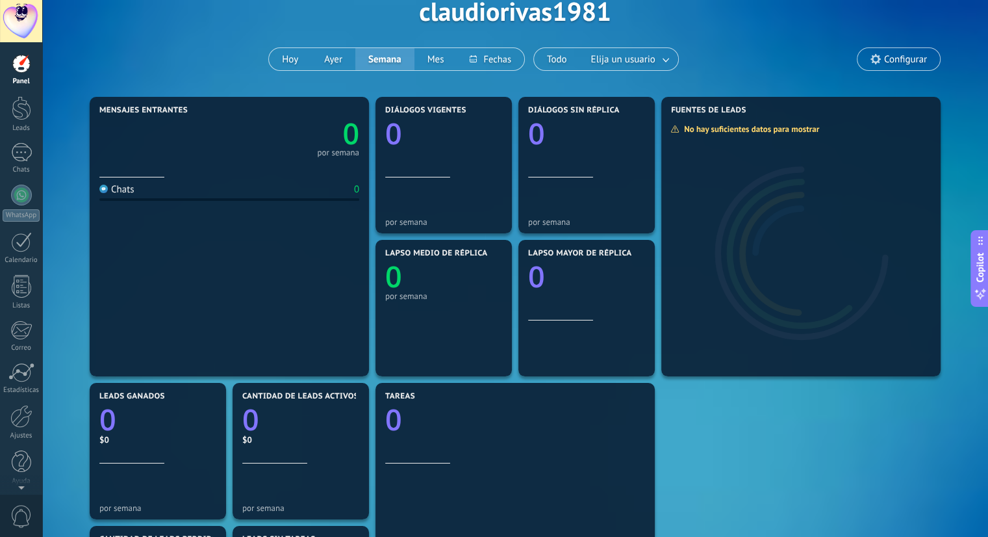
scroll to position [58, 0]
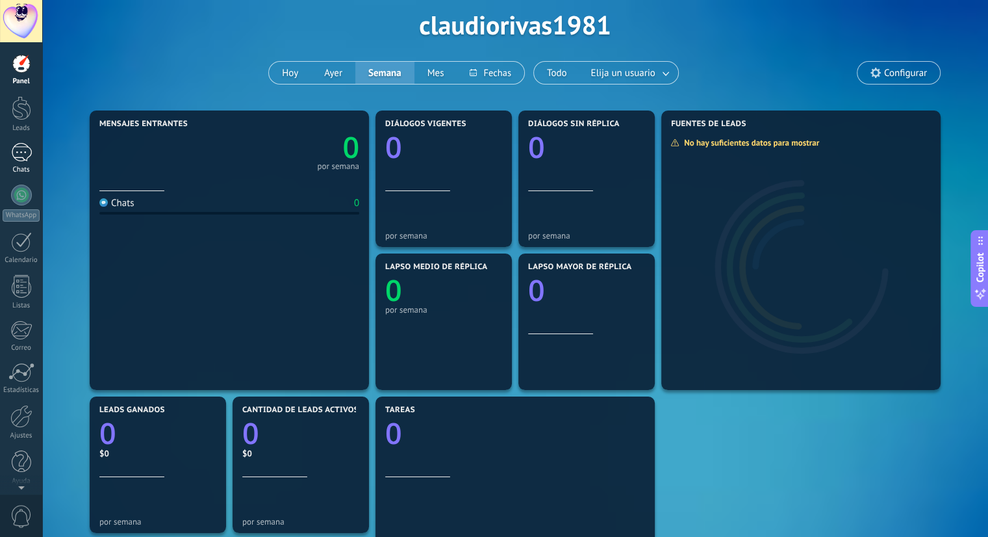
click at [23, 152] on div at bounding box center [21, 152] width 21 height 19
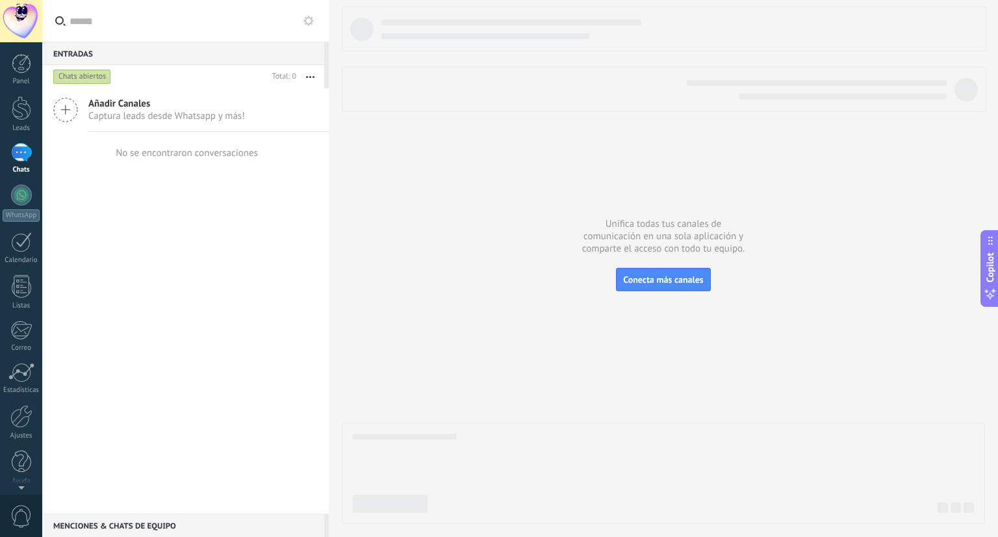
click at [135, 114] on span "Captura leads desde Whatsapp y más!" at bounding box center [166, 116] width 157 height 12
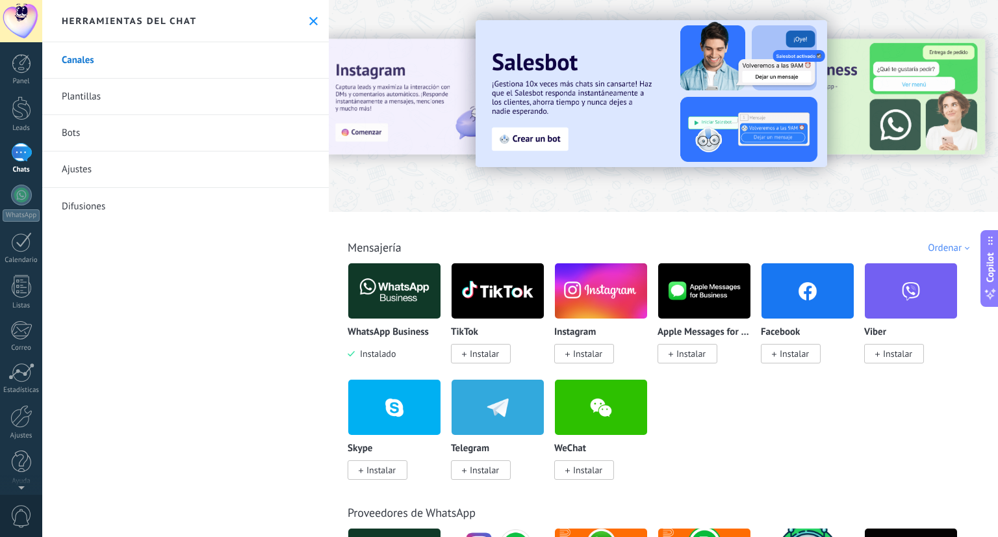
click at [713, 470] on div "WhatsApp Business Instalado TikTok Instalar Instagram Instalar Apple Messages f…" at bounding box center [670, 379] width 645 height 233
